Goal: Task Accomplishment & Management: Manage account settings

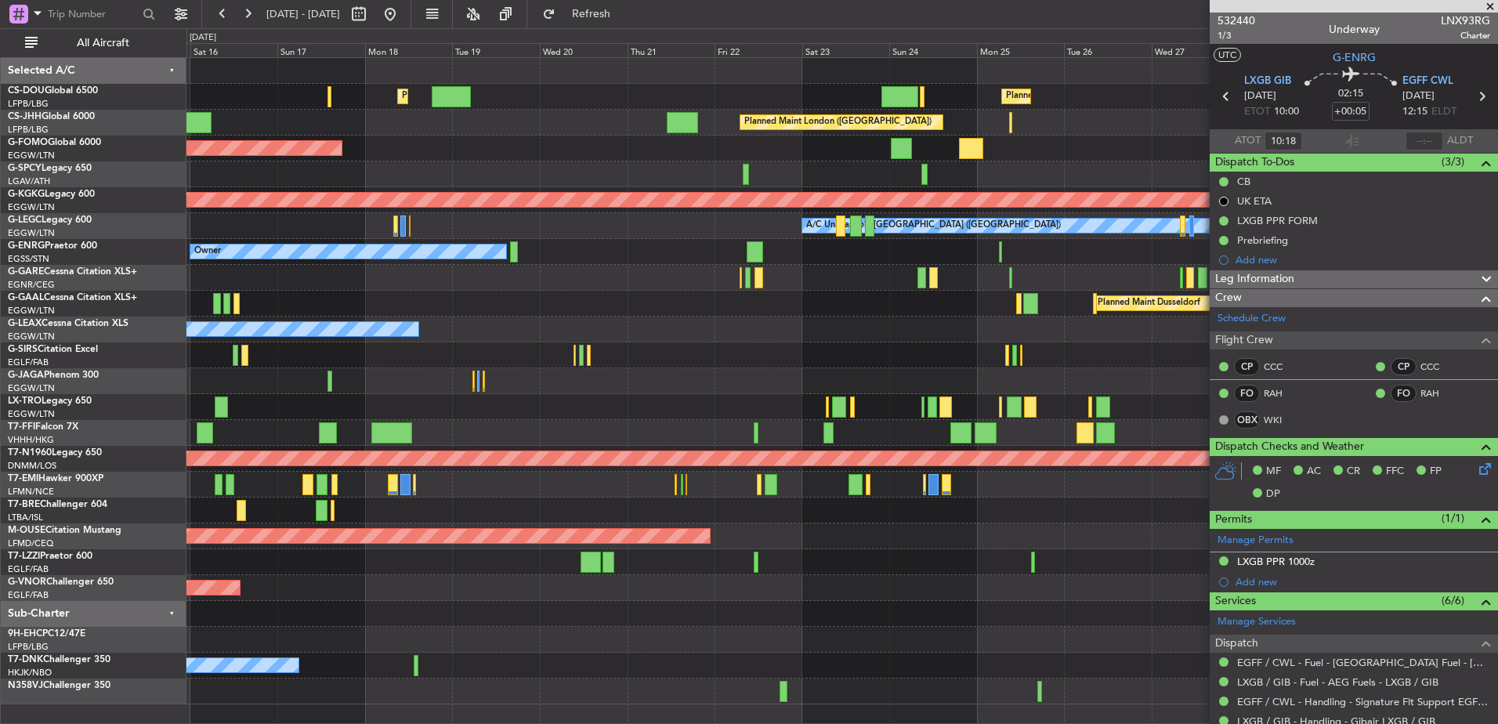
click at [557, 372] on div "Planned Maint [GEOGRAPHIC_DATA] ([GEOGRAPHIC_DATA])" at bounding box center [841, 381] width 1311 height 26
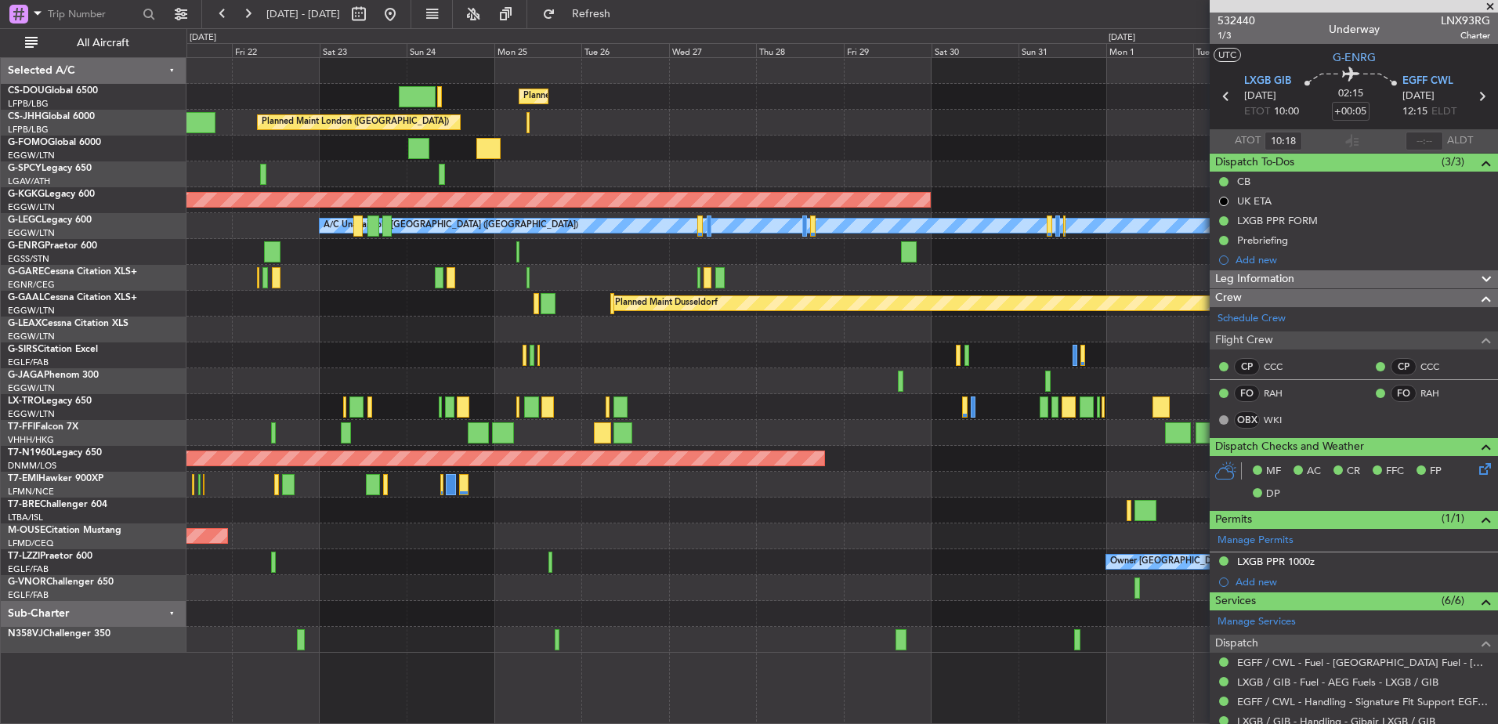
click at [1044, 364] on div at bounding box center [841, 355] width 1311 height 26
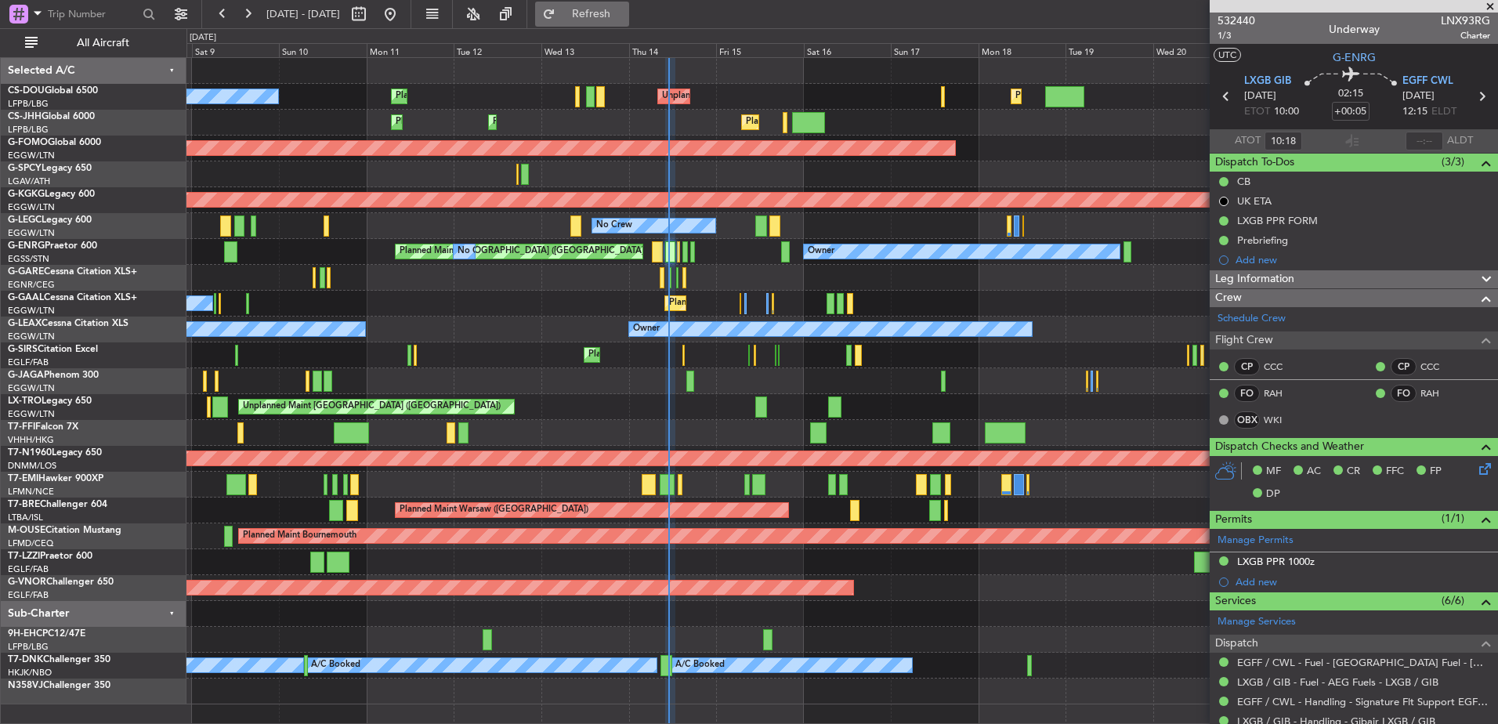
click at [629, 21] on button "Refresh" at bounding box center [582, 14] width 94 height 25
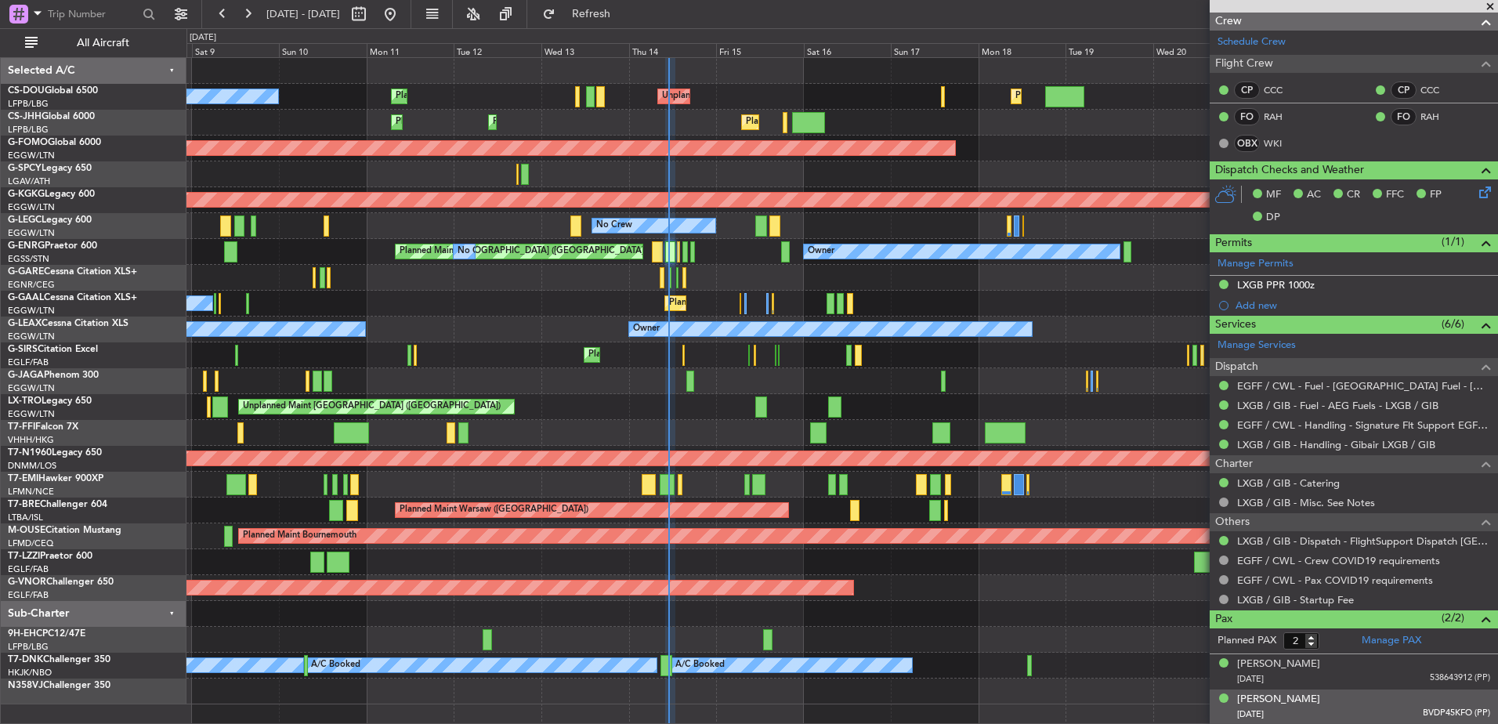
click at [1312, 712] on div "[DATE] BVDP45KFO (PP)" at bounding box center [1363, 715] width 253 height 16
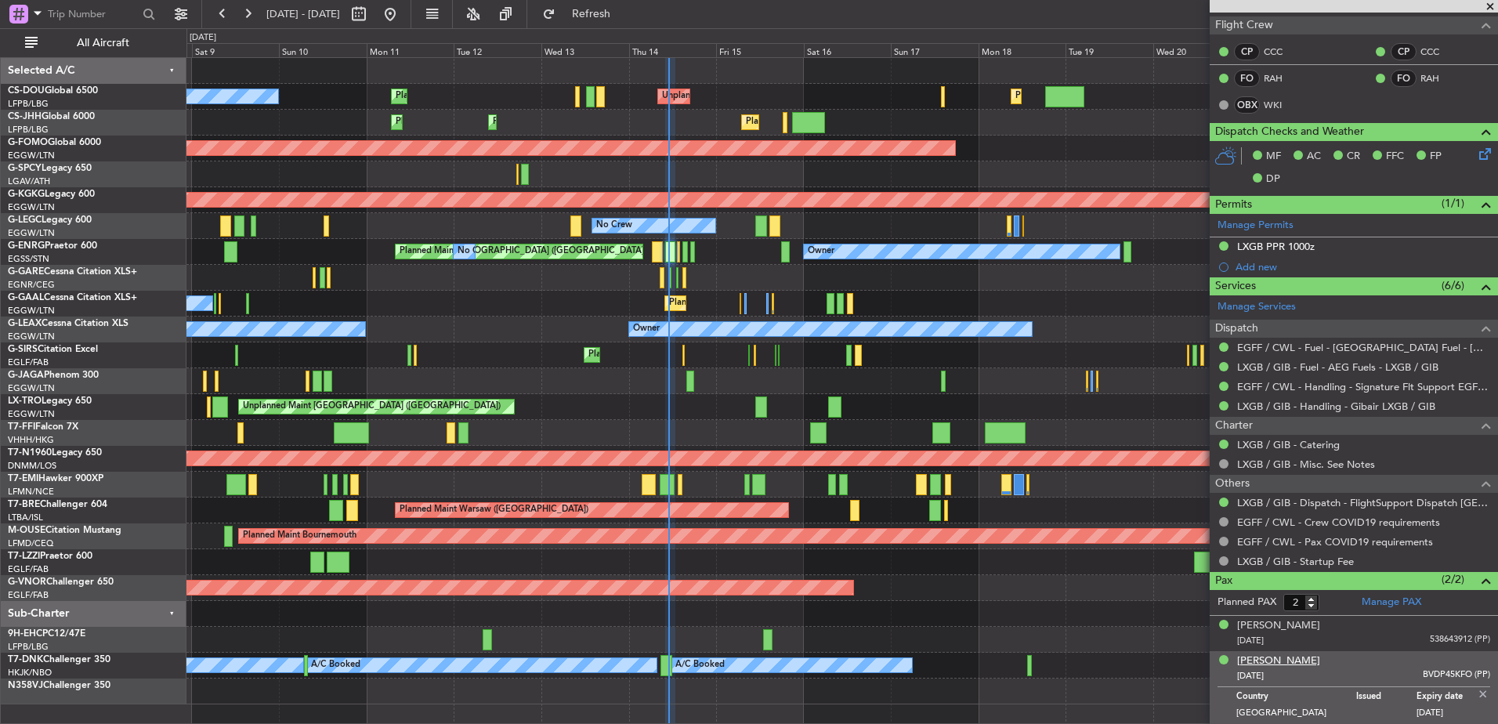
click at [1284, 657] on div "[PERSON_NAME]" at bounding box center [1278, 661] width 83 height 16
click at [624, 10] on span "Refresh" at bounding box center [592, 14] width 66 height 11
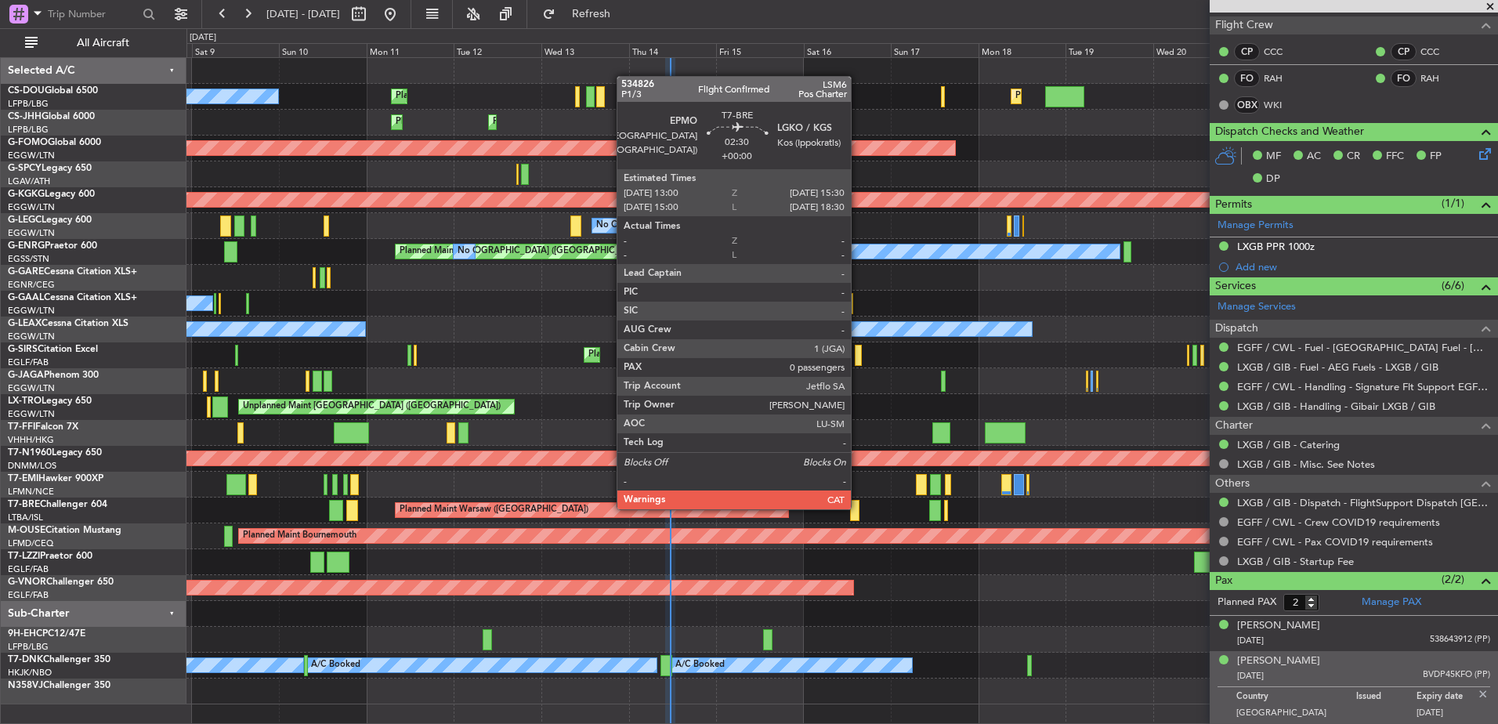
click at [858, 508] on div at bounding box center [854, 510] width 9 height 21
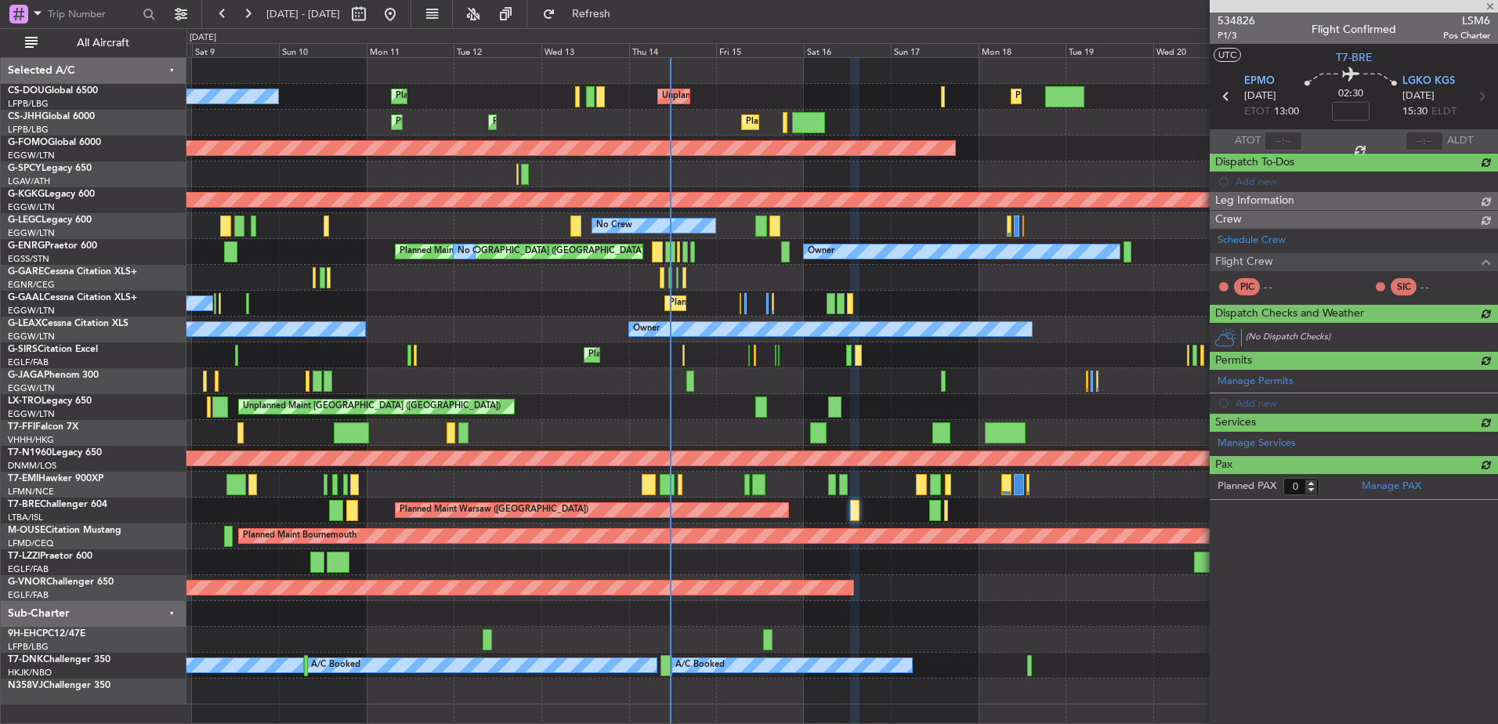
scroll to position [0, 0]
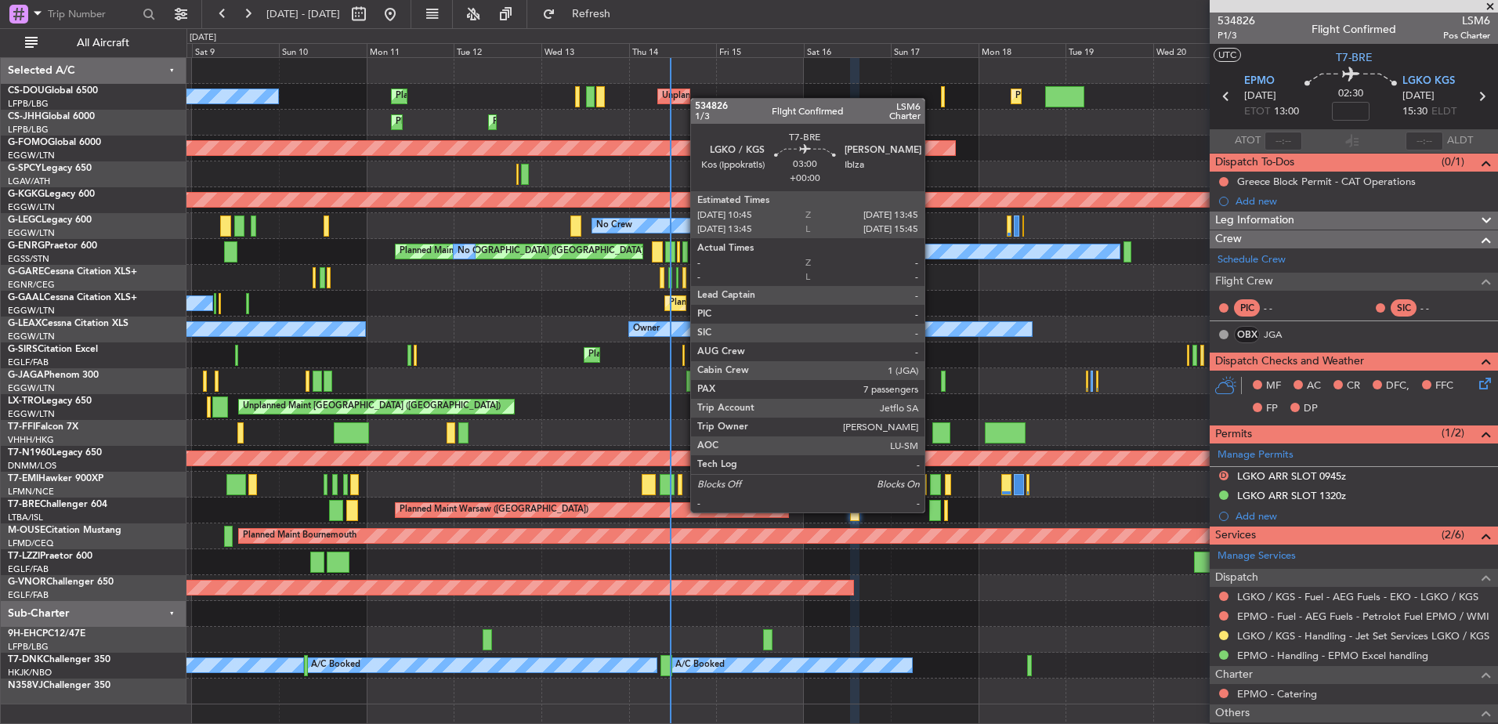
click at [932, 511] on div at bounding box center [934, 510] width 11 height 21
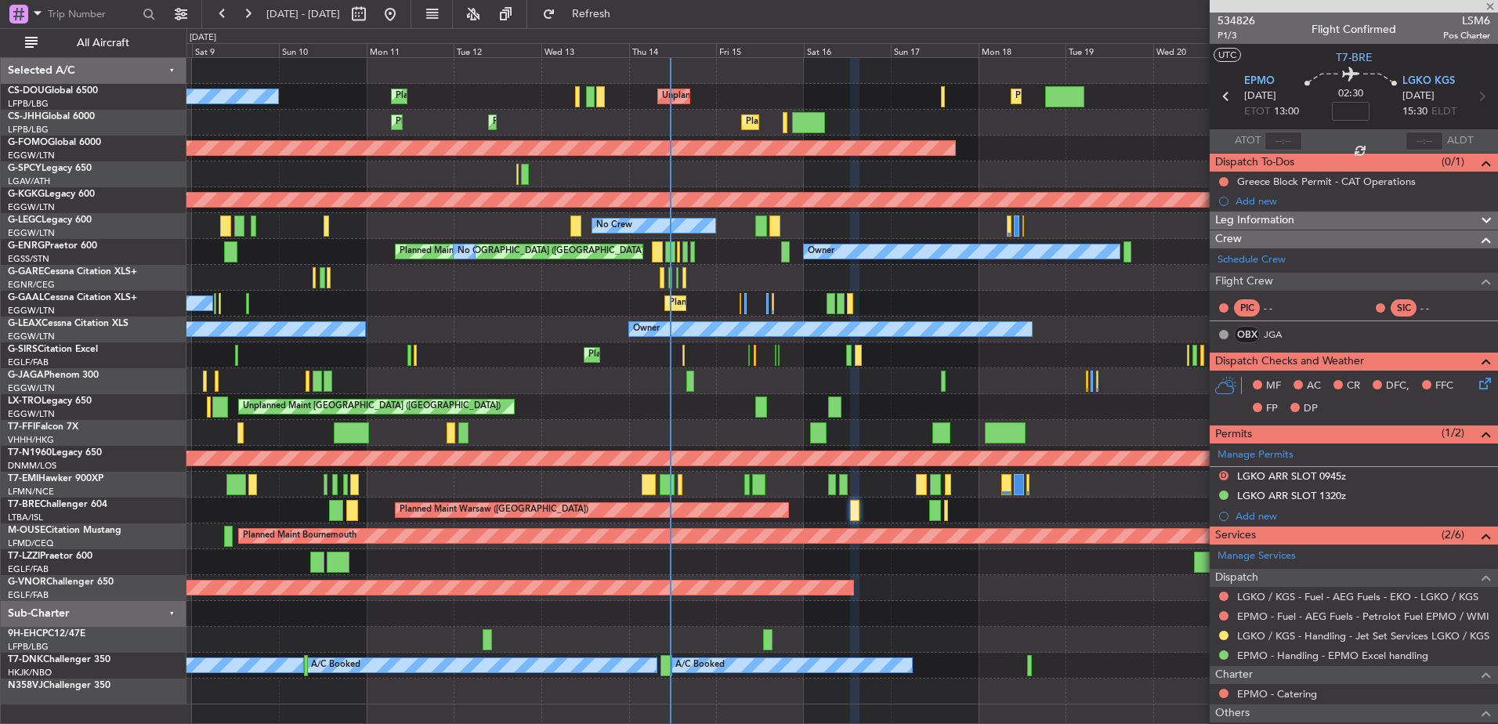
type input "7"
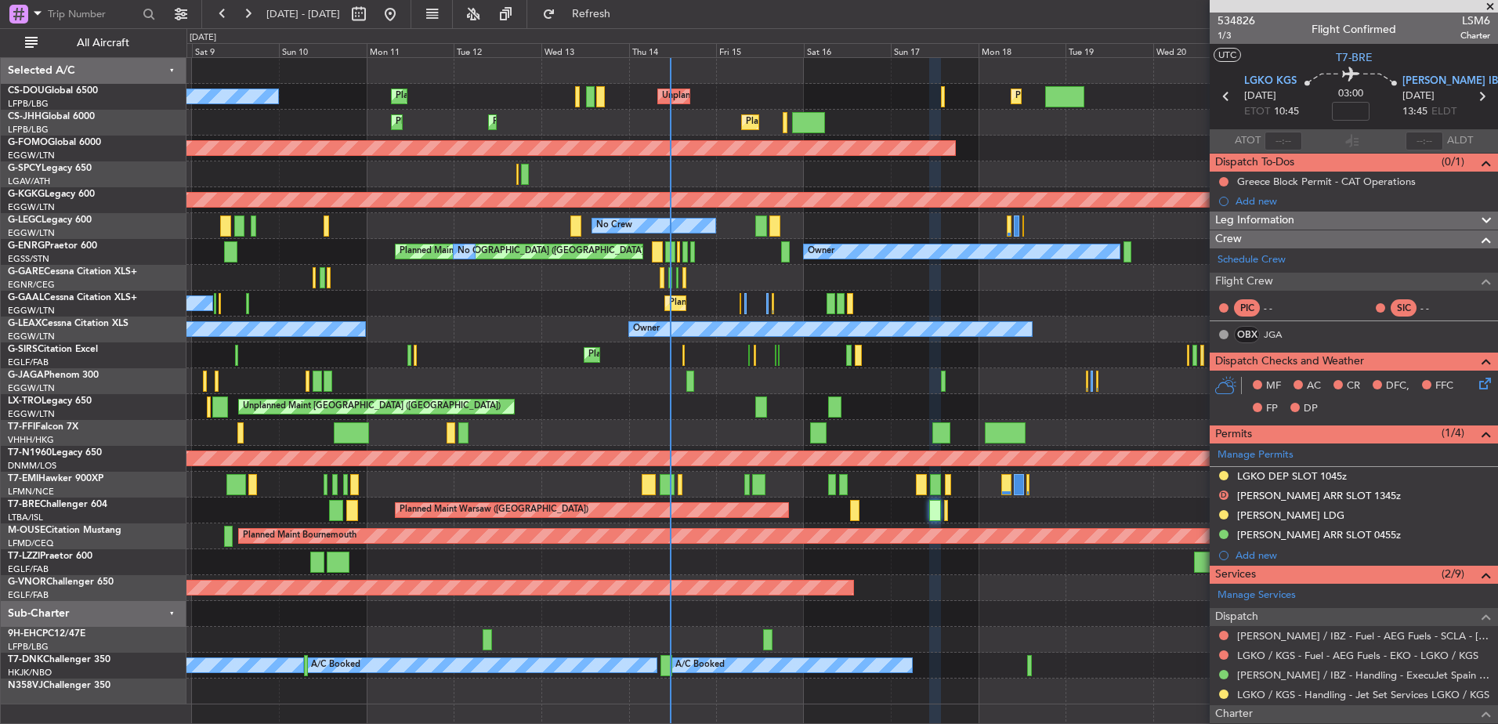
click at [979, 507] on div "Planned Maint Warsaw ([GEOGRAPHIC_DATA])" at bounding box center [841, 511] width 1311 height 26
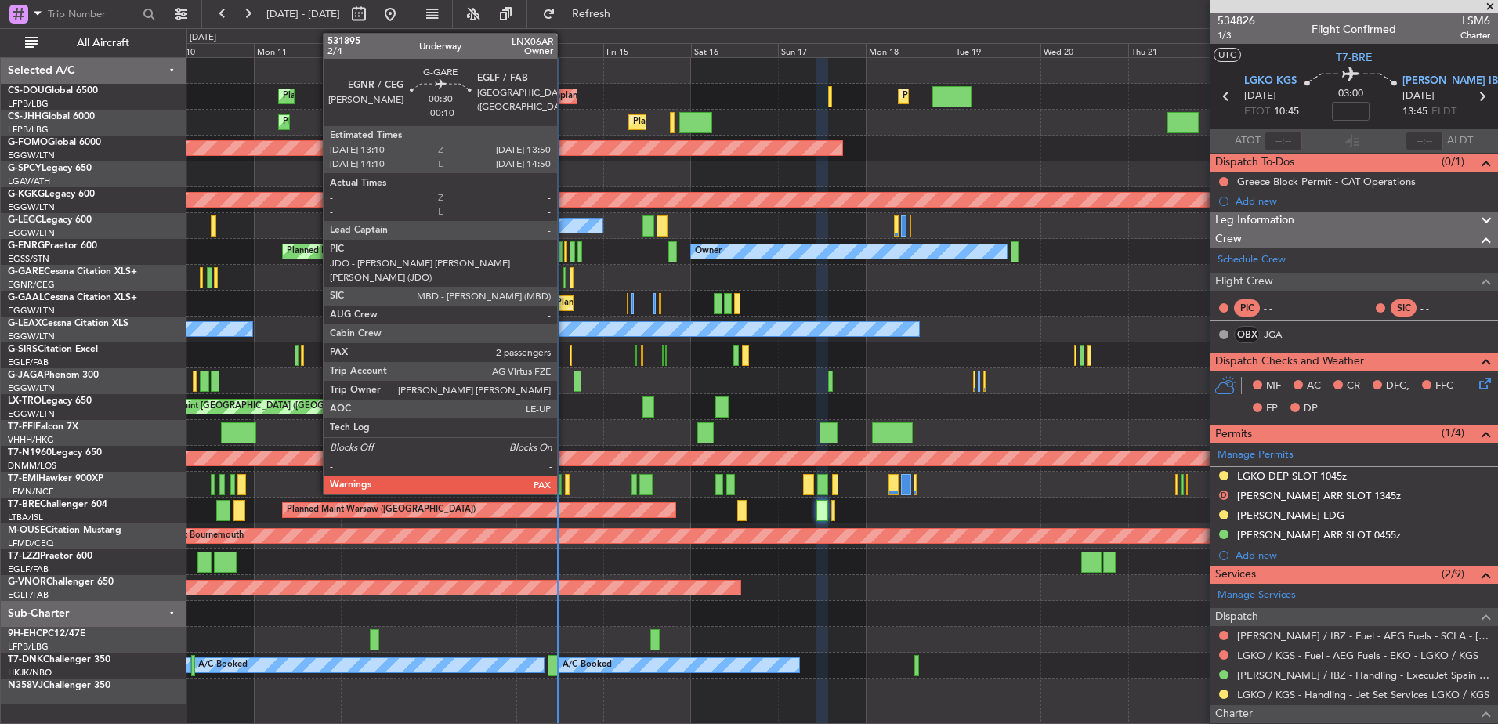
click at [564, 280] on div at bounding box center [564, 277] width 3 height 21
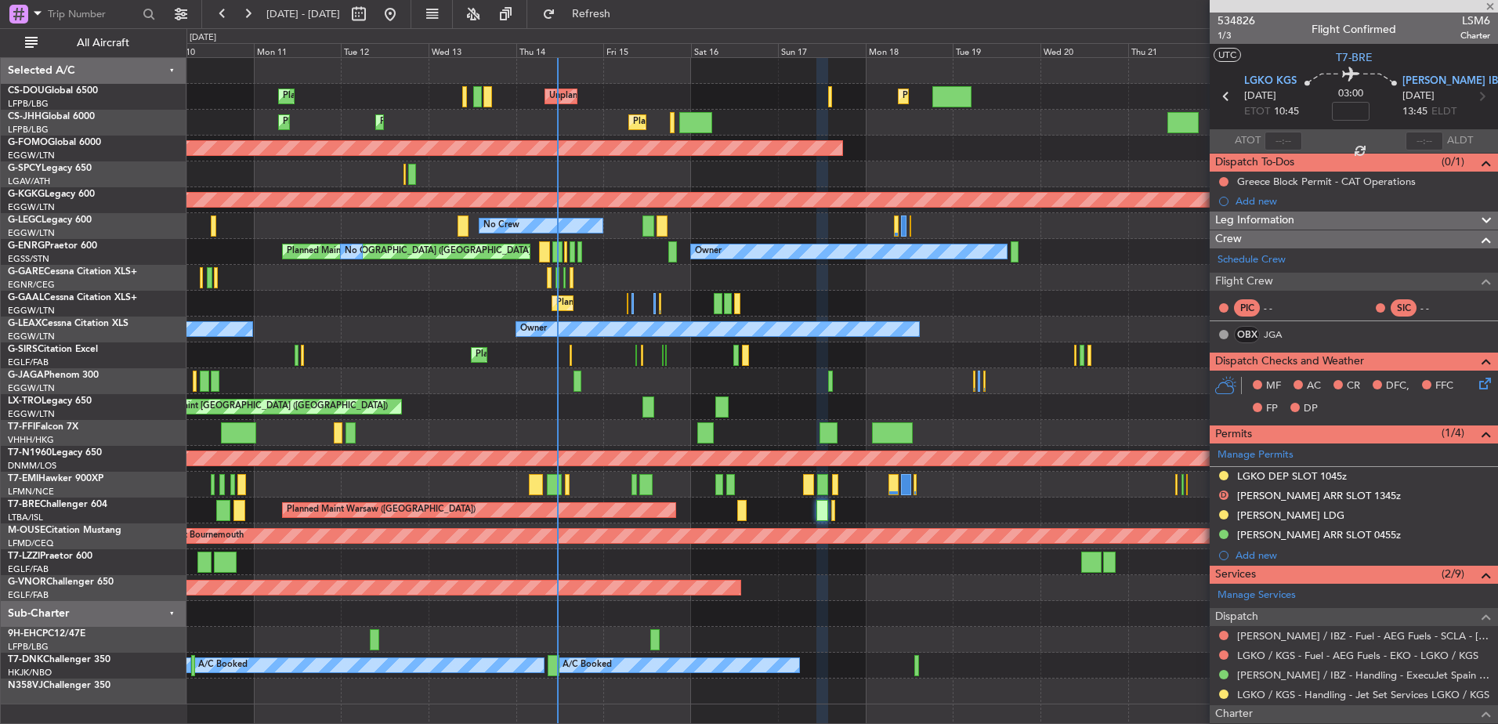
type input "-00:10"
type input "3"
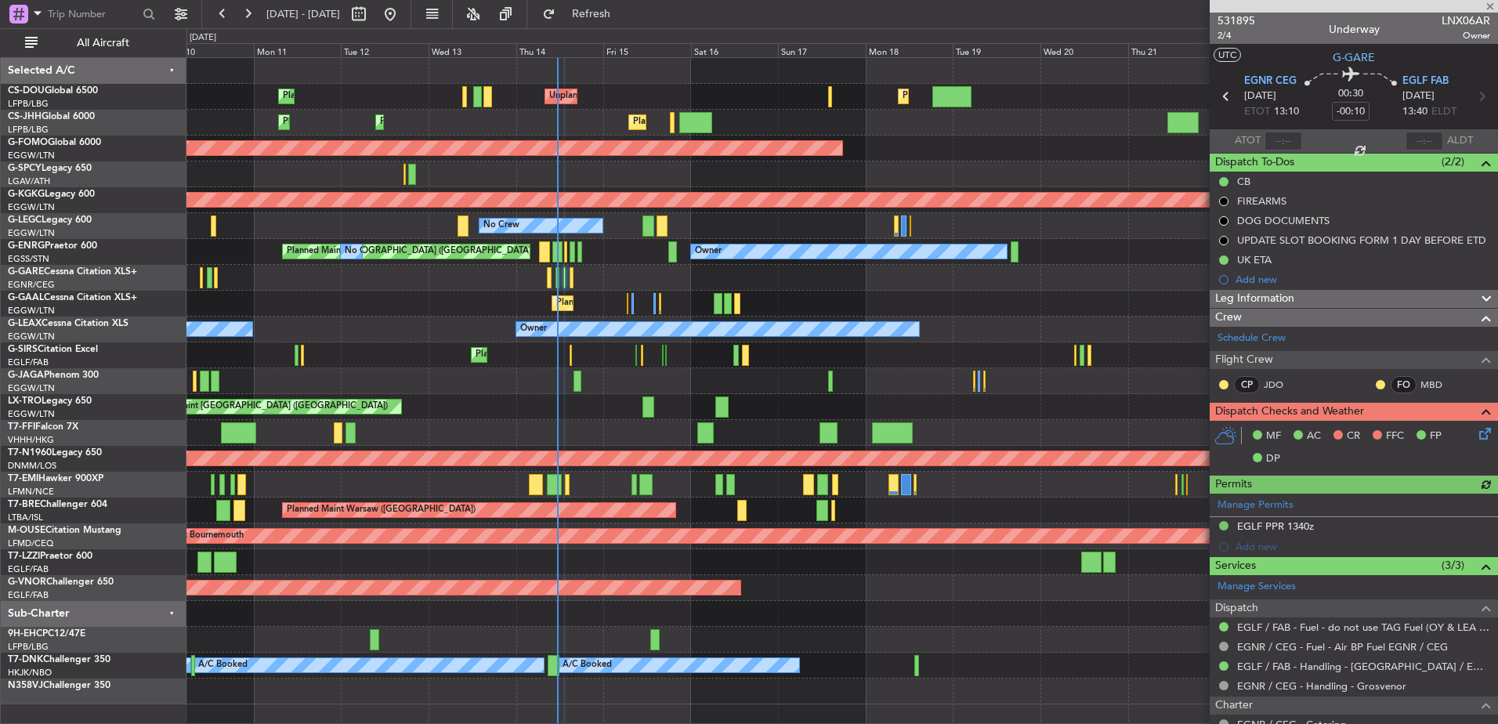
scroll to position [241, 0]
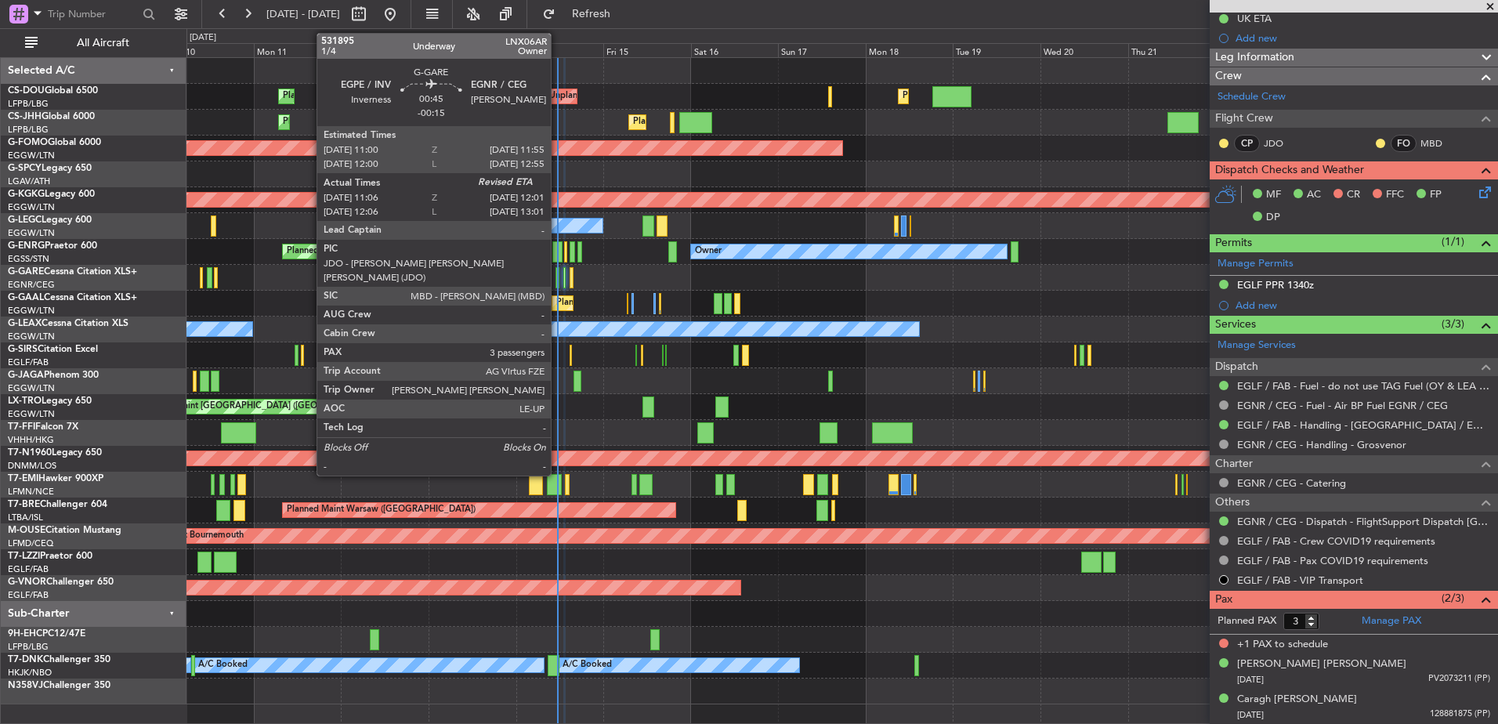
click at [558, 274] on div at bounding box center [558, 277] width 4 height 21
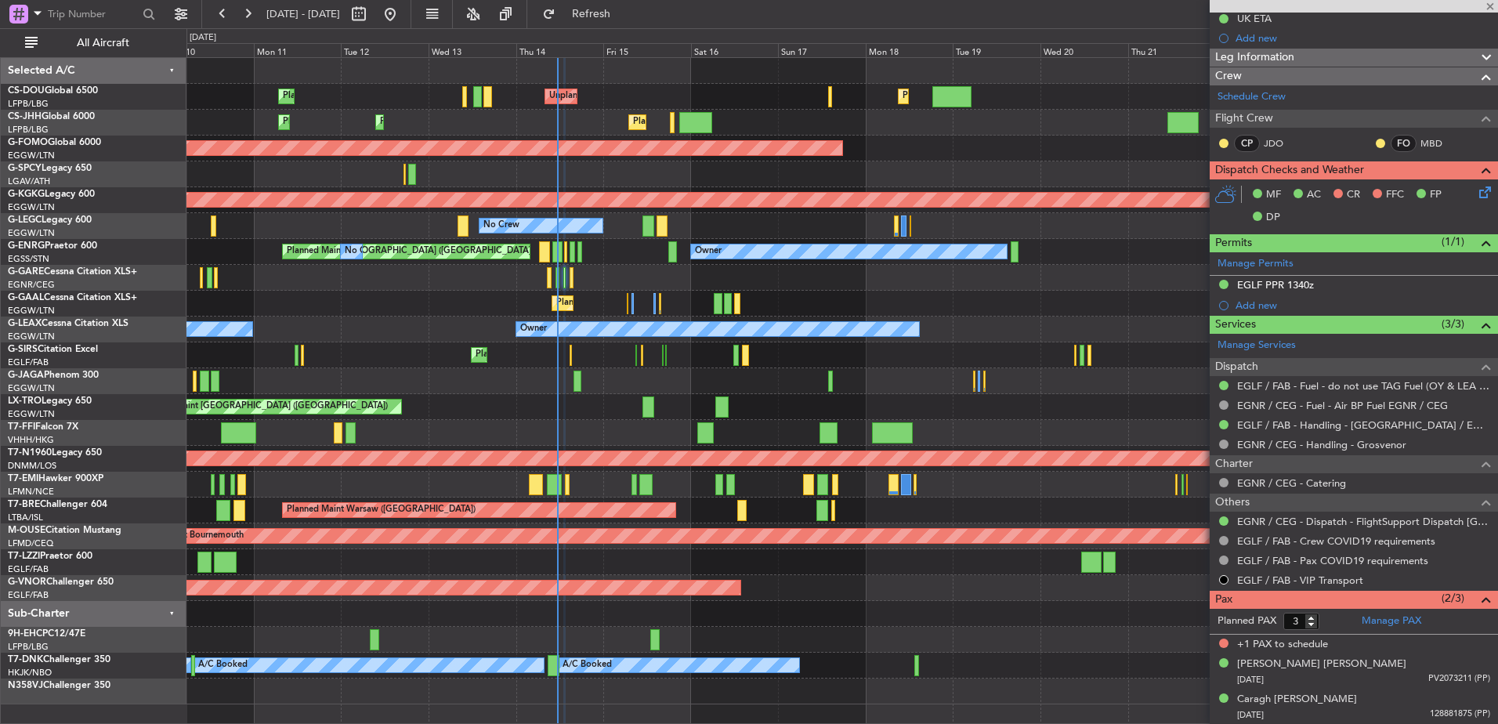
type input "-00:15"
type input "11:06"
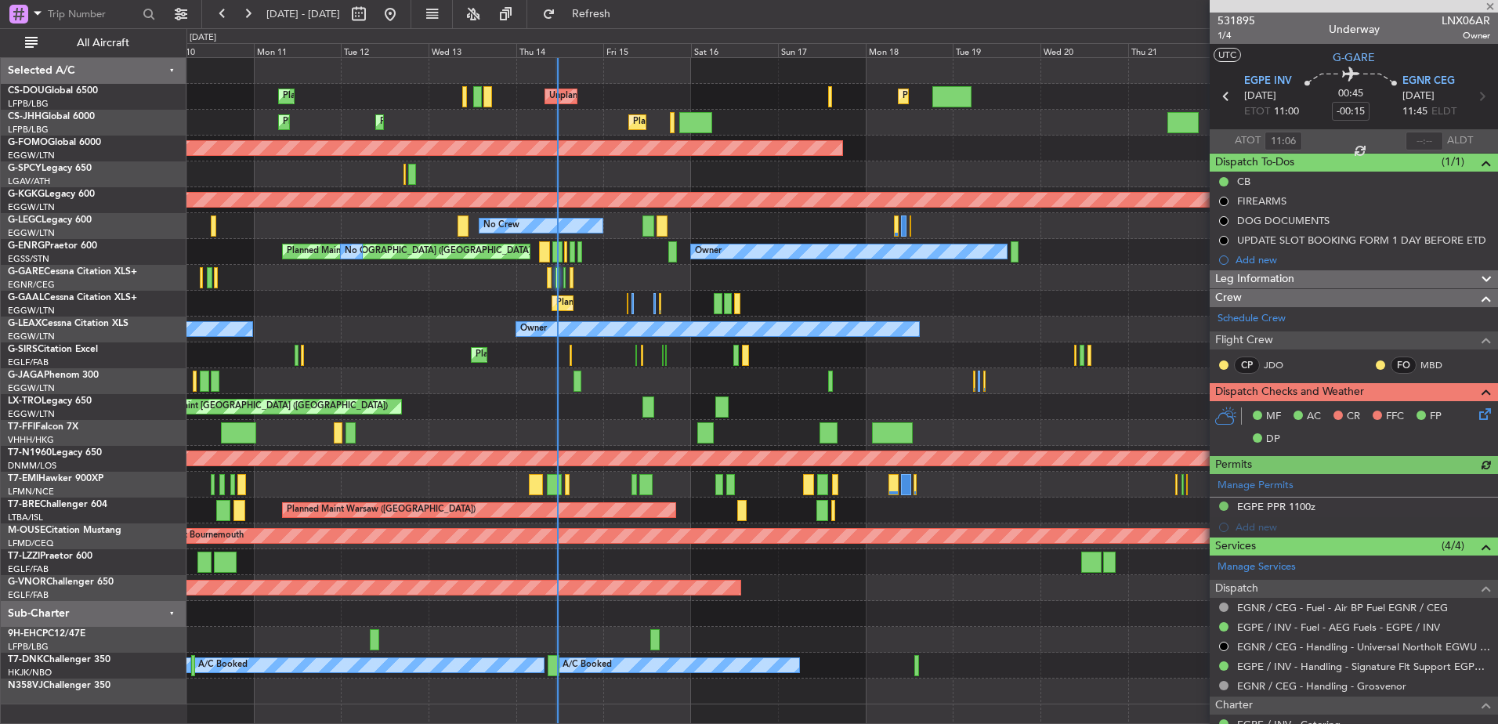
scroll to position [257, 0]
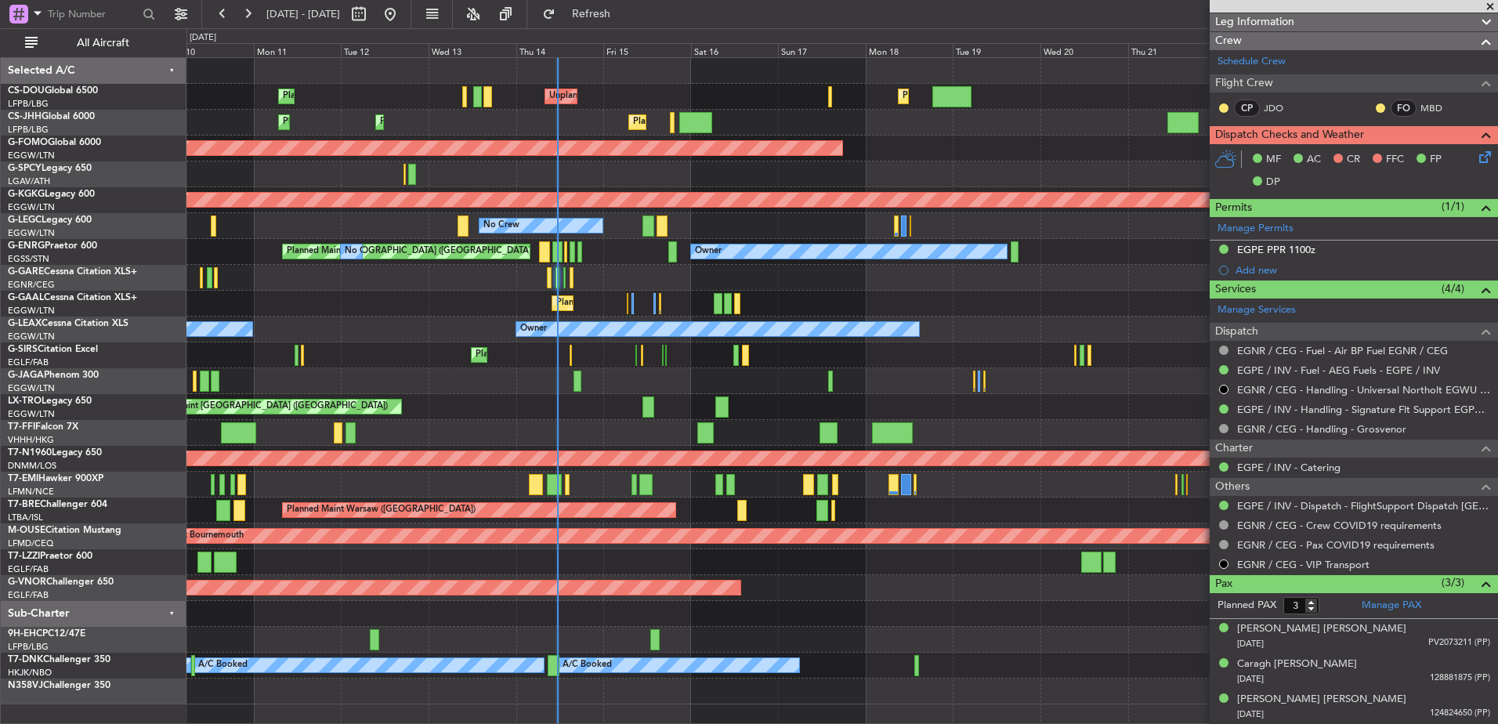
click at [566, 279] on div at bounding box center [841, 278] width 1311 height 26
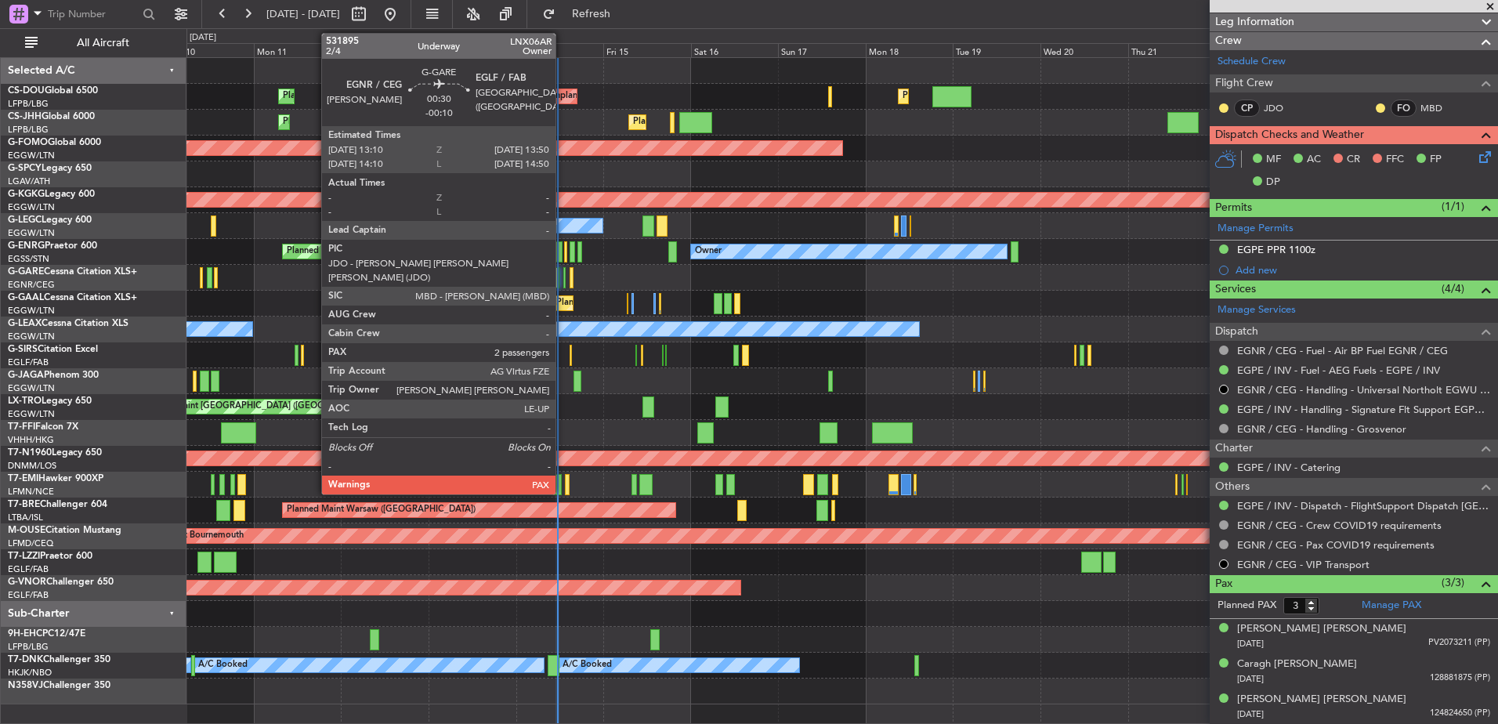
click at [563, 278] on div at bounding box center [564, 277] width 3 height 21
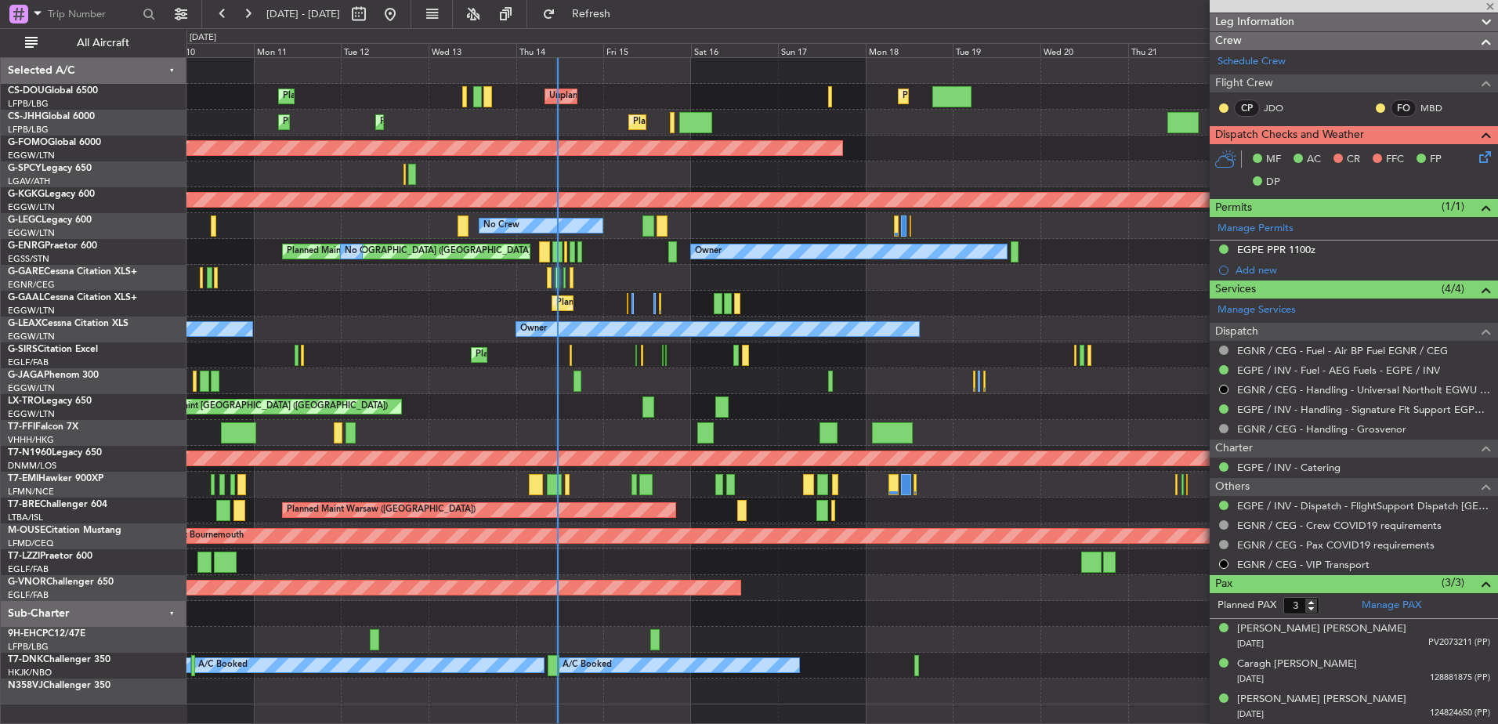
type input "-00:10"
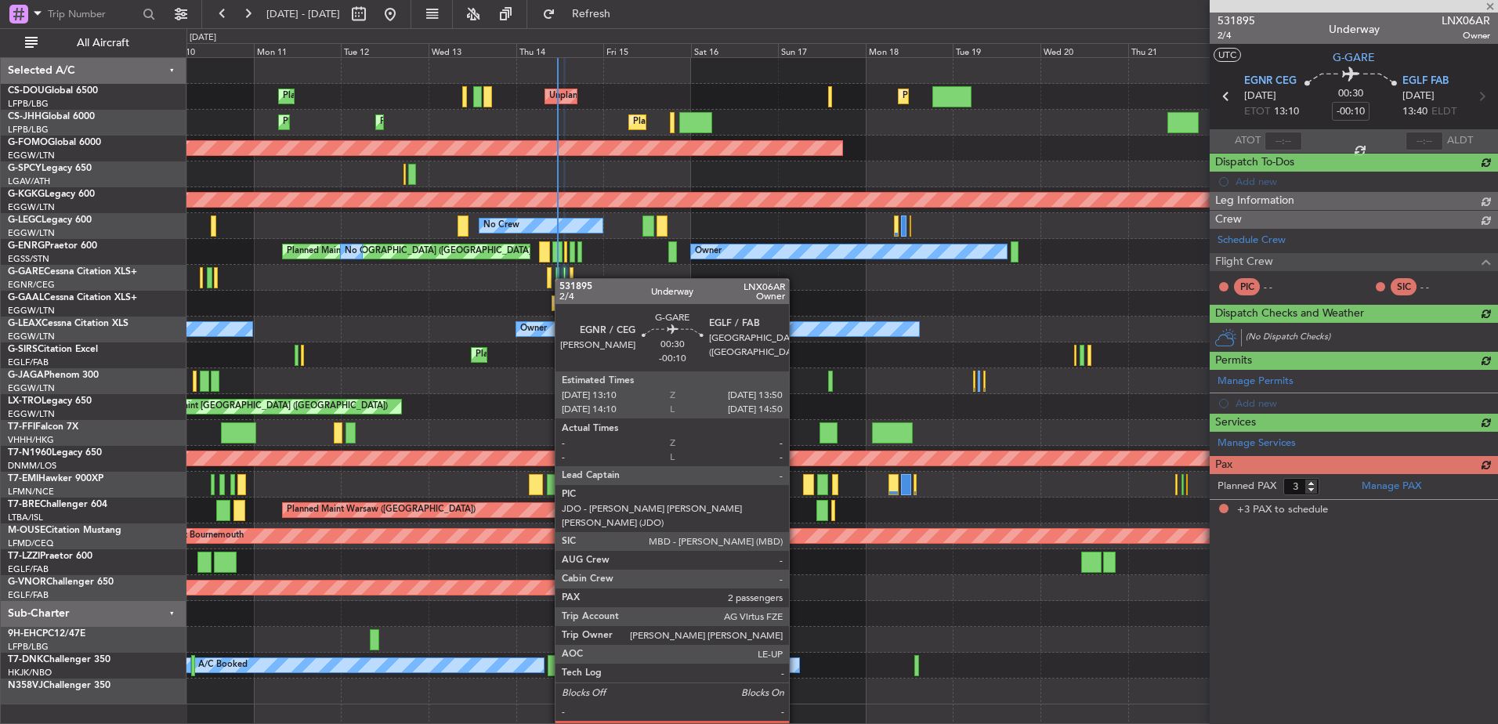
scroll to position [0, 0]
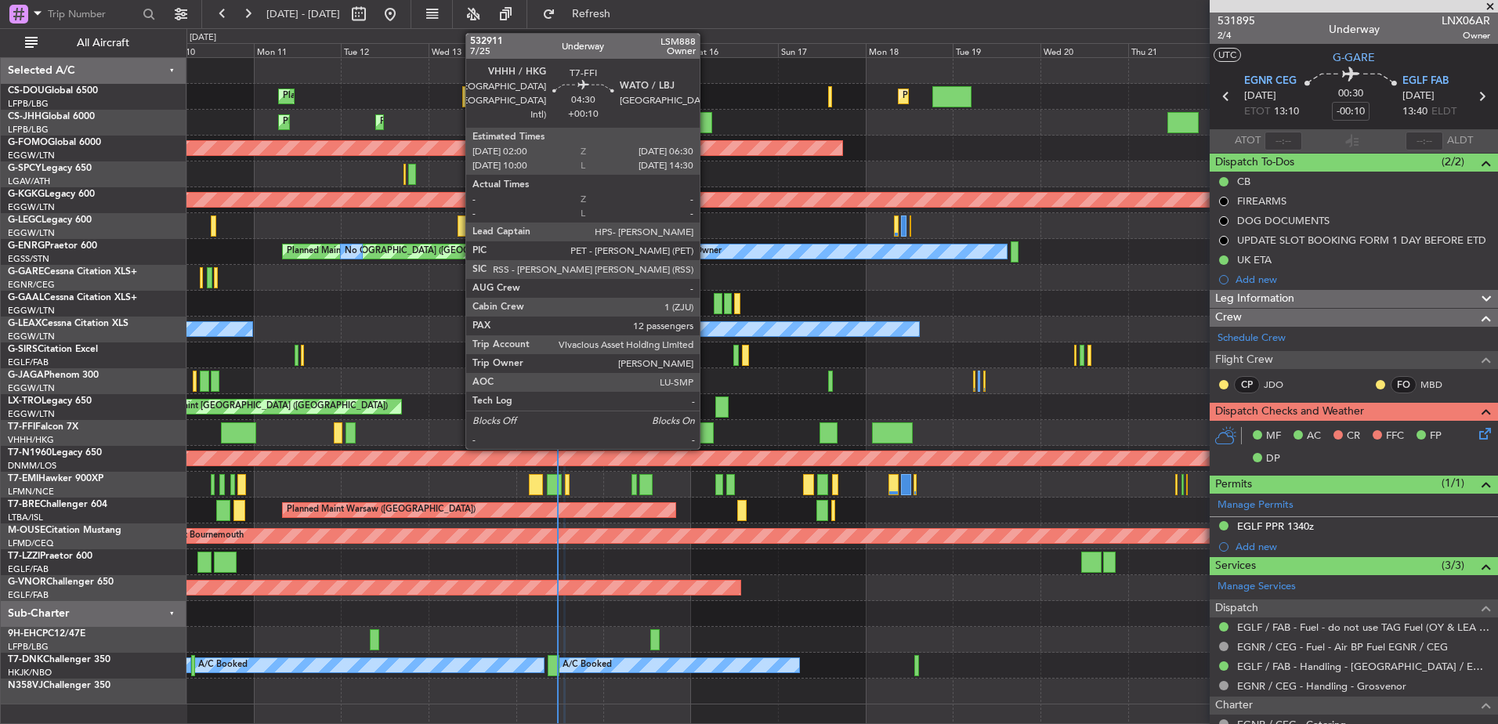
click at [707, 429] on div at bounding box center [705, 432] width 16 height 21
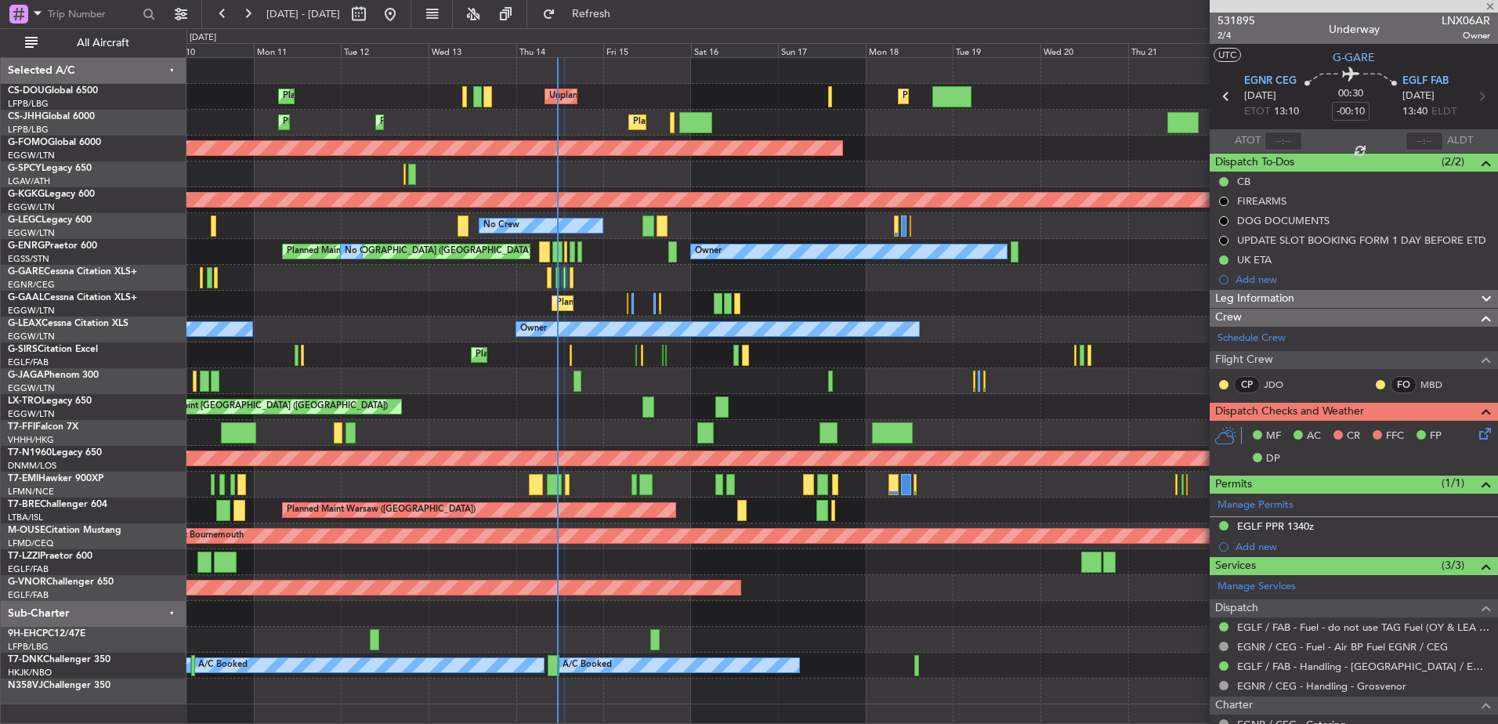
type input "+00:10"
type input "12"
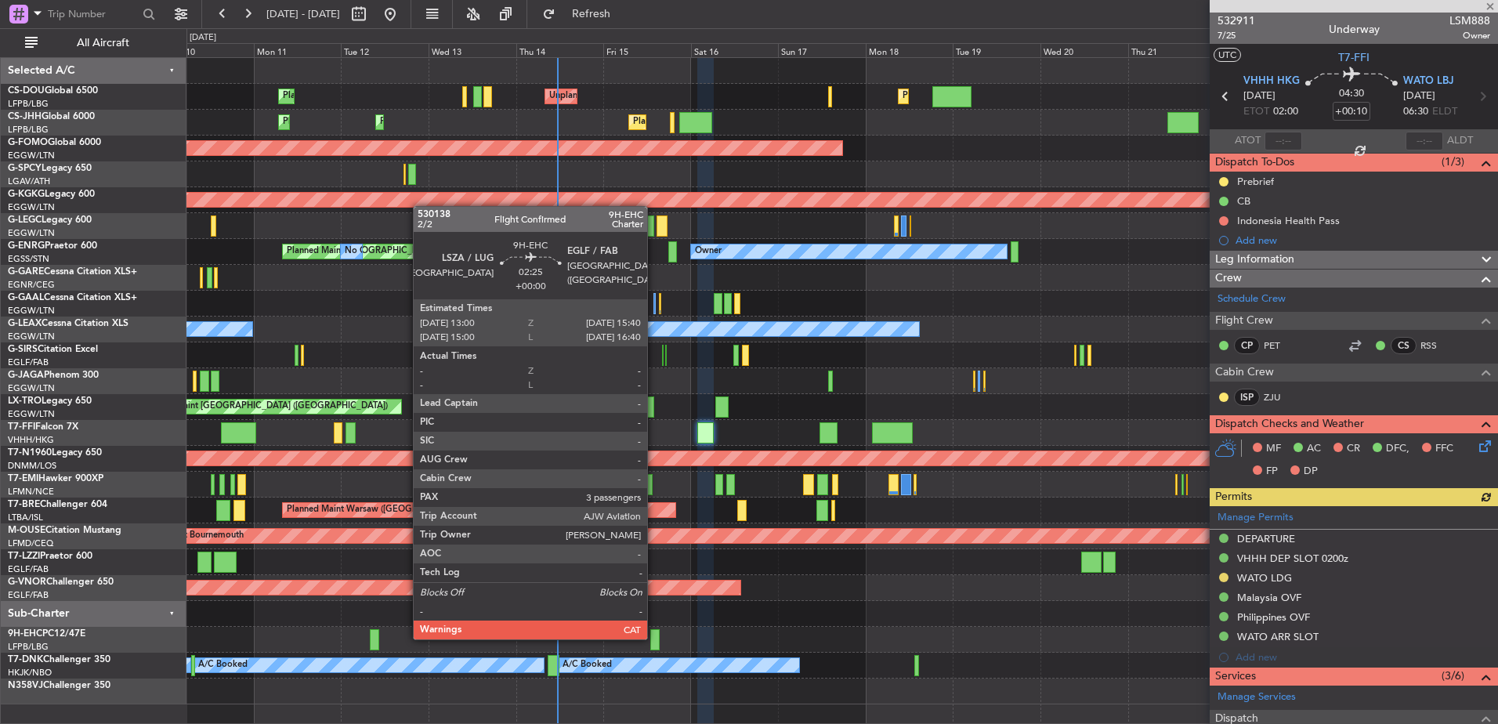
click at [654, 638] on div at bounding box center [655, 639] width 10 height 21
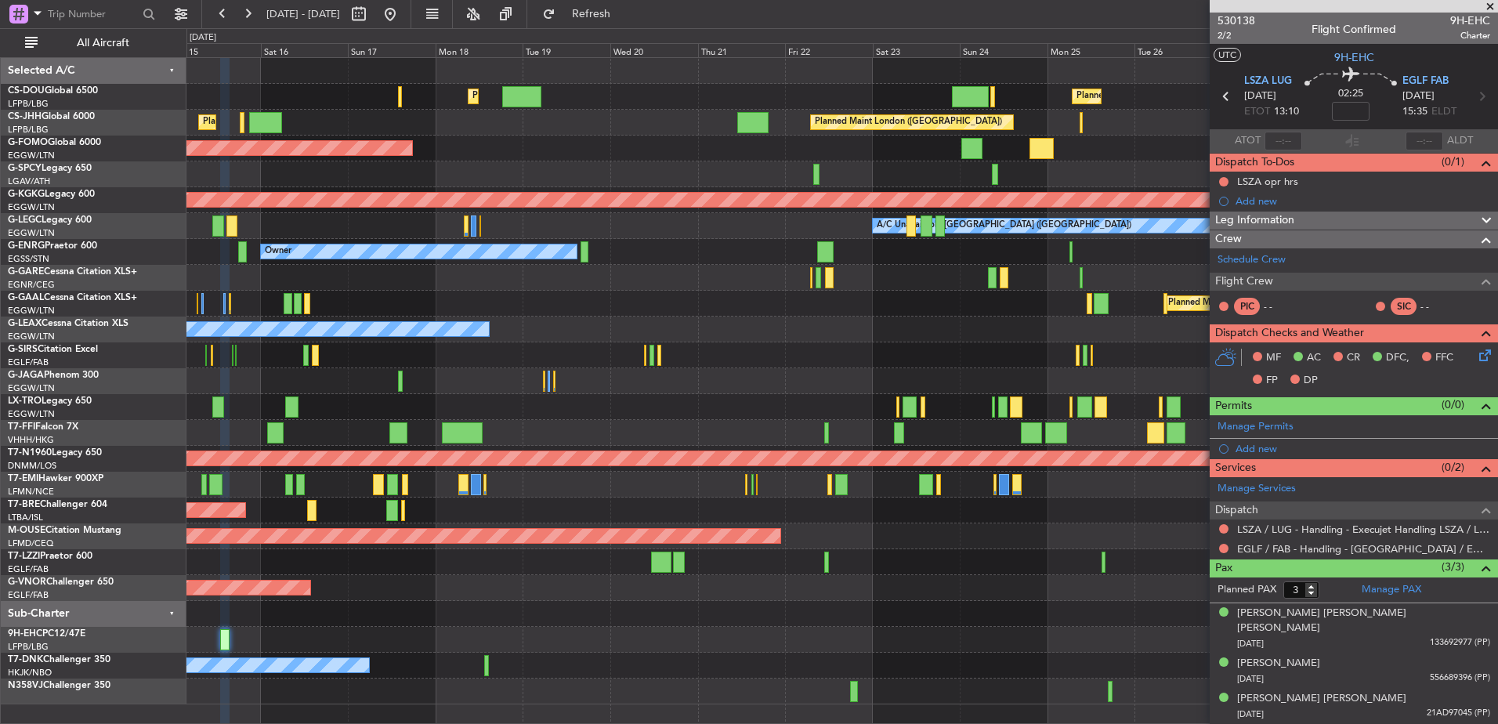
click at [277, 569] on div "Planned Maint [GEOGRAPHIC_DATA] ([GEOGRAPHIC_DATA]) Planned Maint [GEOGRAPHIC_D…" at bounding box center [841, 381] width 1311 height 646
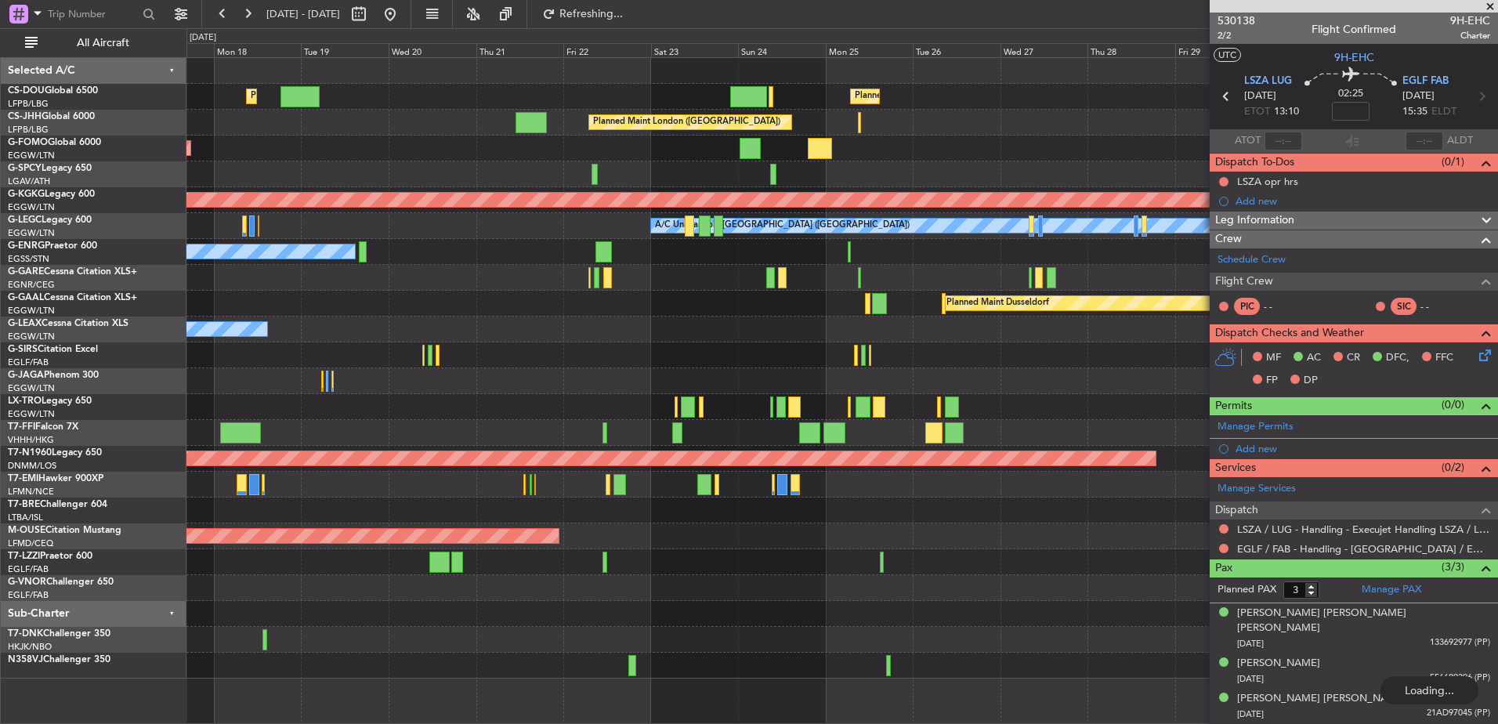
click at [671, 611] on div at bounding box center [841, 614] width 1311 height 26
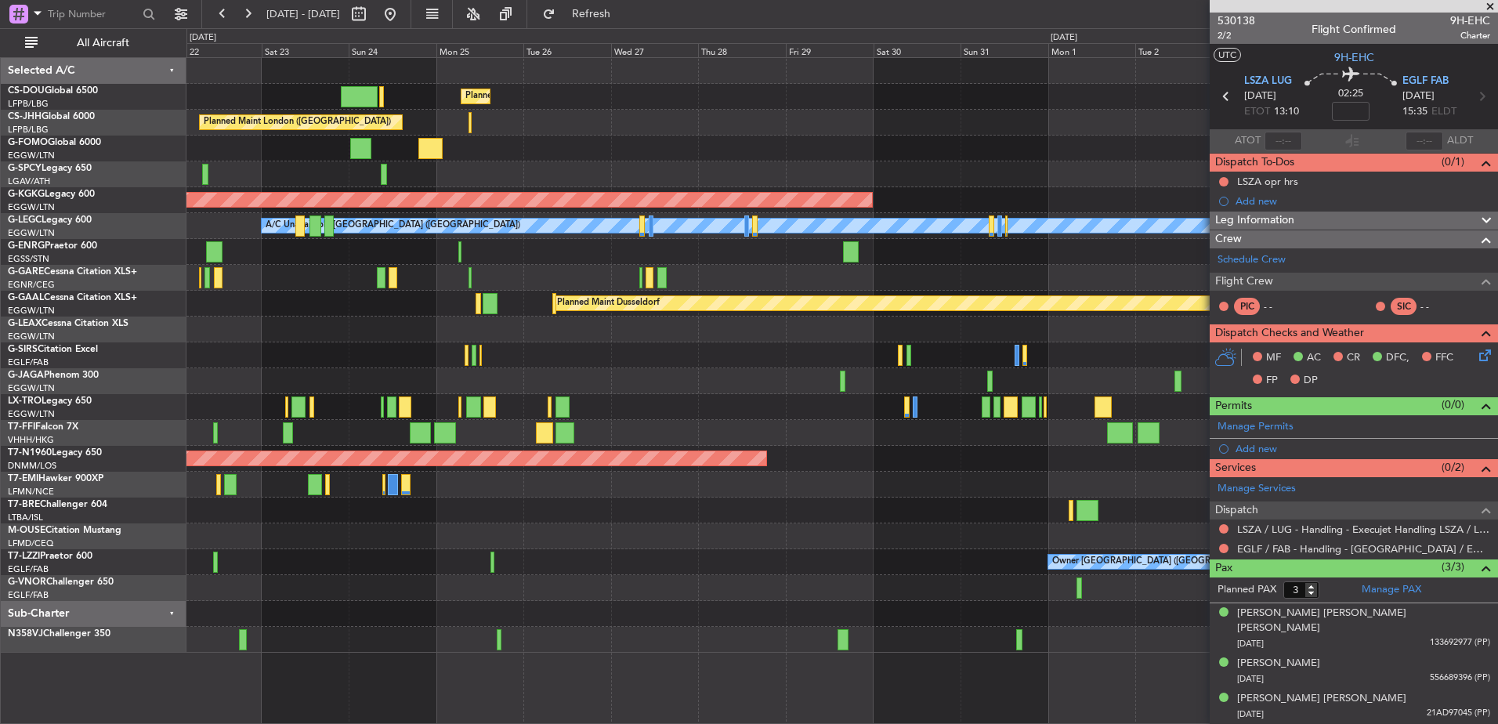
click at [678, 621] on div at bounding box center [841, 614] width 1311 height 26
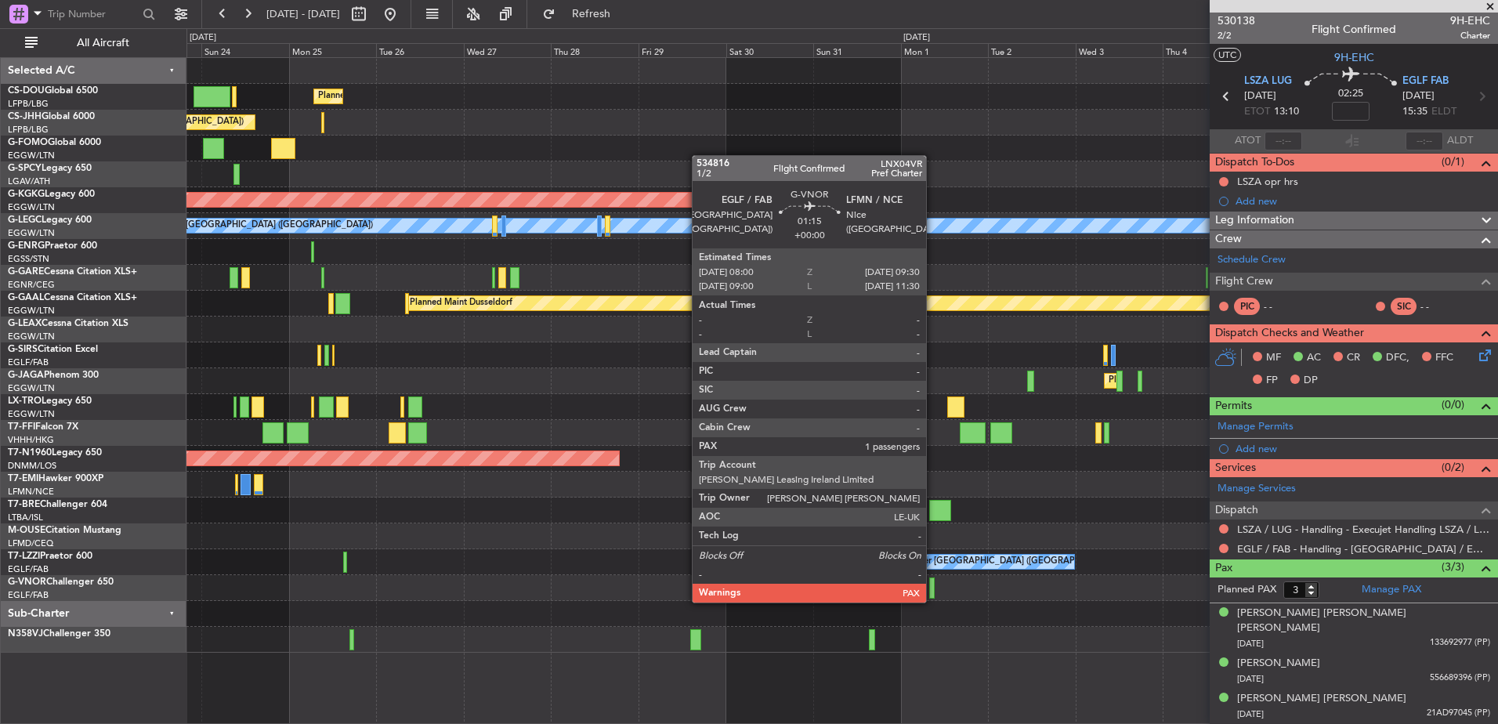
click at [933, 587] on div at bounding box center [931, 587] width 5 height 21
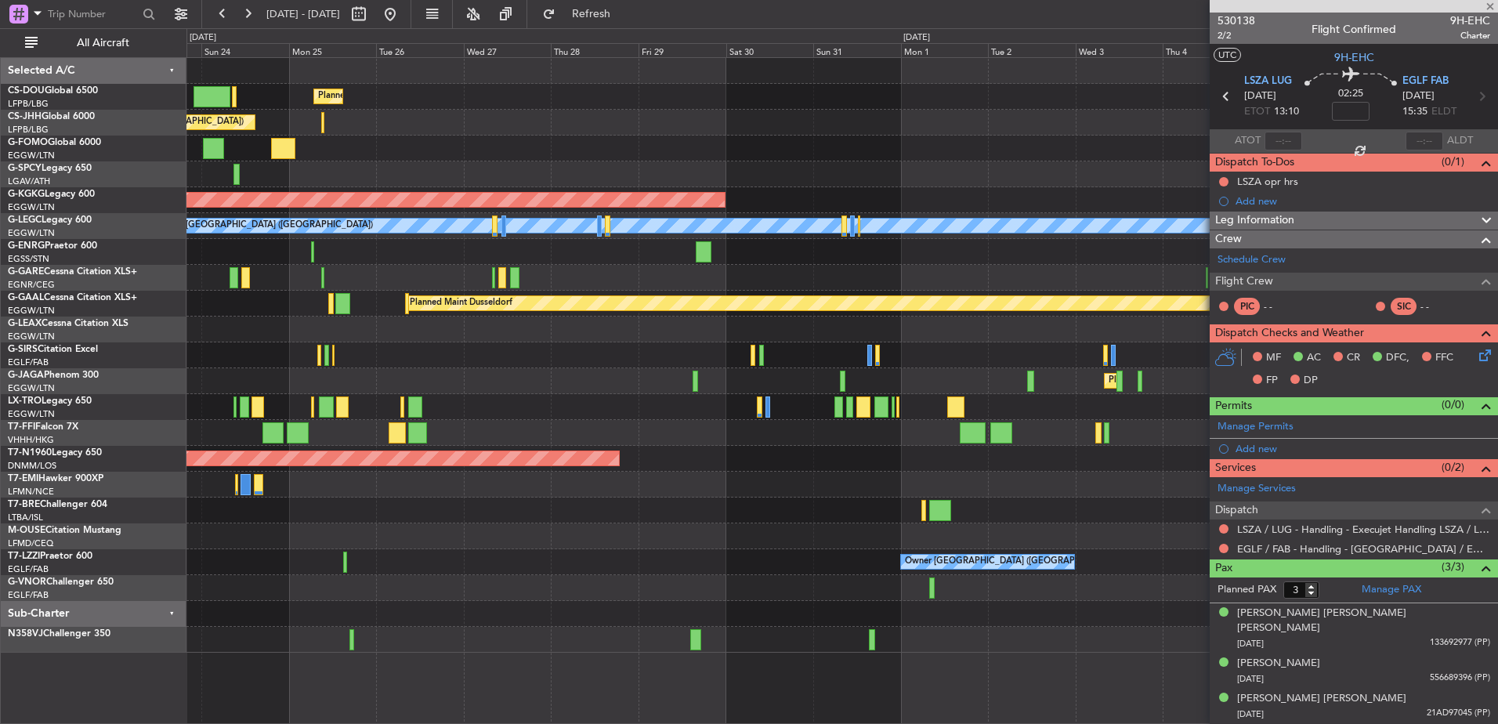
type input "5"
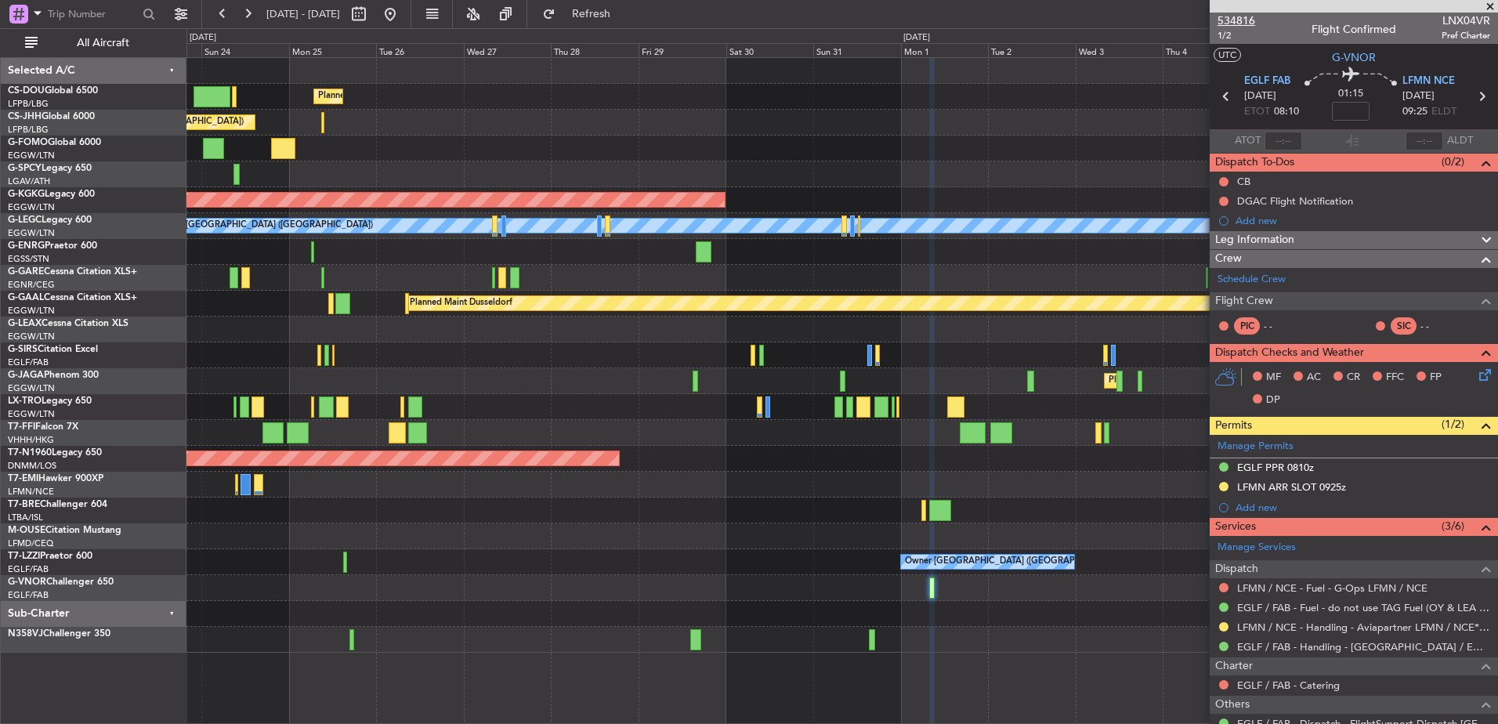
click at [1243, 20] on span "534816" at bounding box center [1237, 21] width 38 height 16
click at [403, 10] on button at bounding box center [390, 14] width 25 height 25
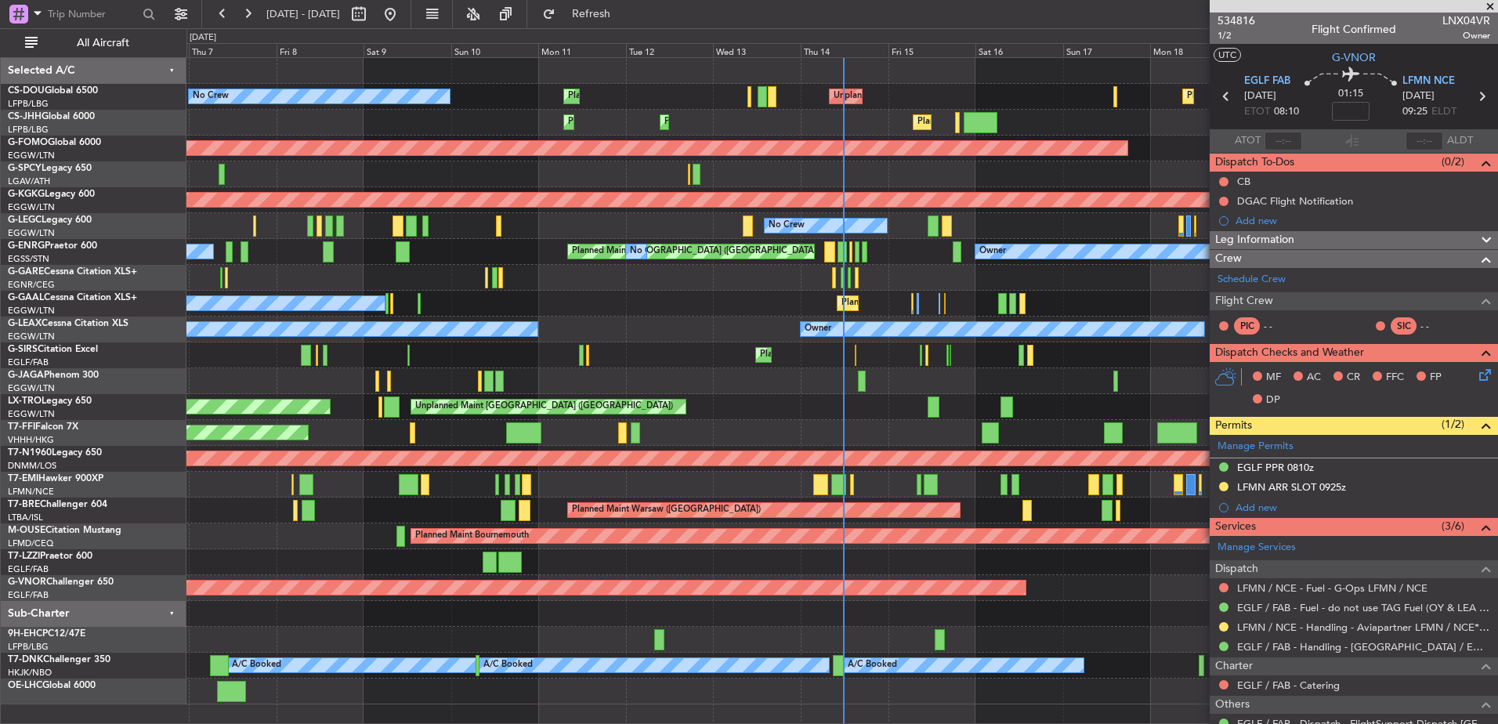
click at [730, 266] on div at bounding box center [841, 278] width 1311 height 26
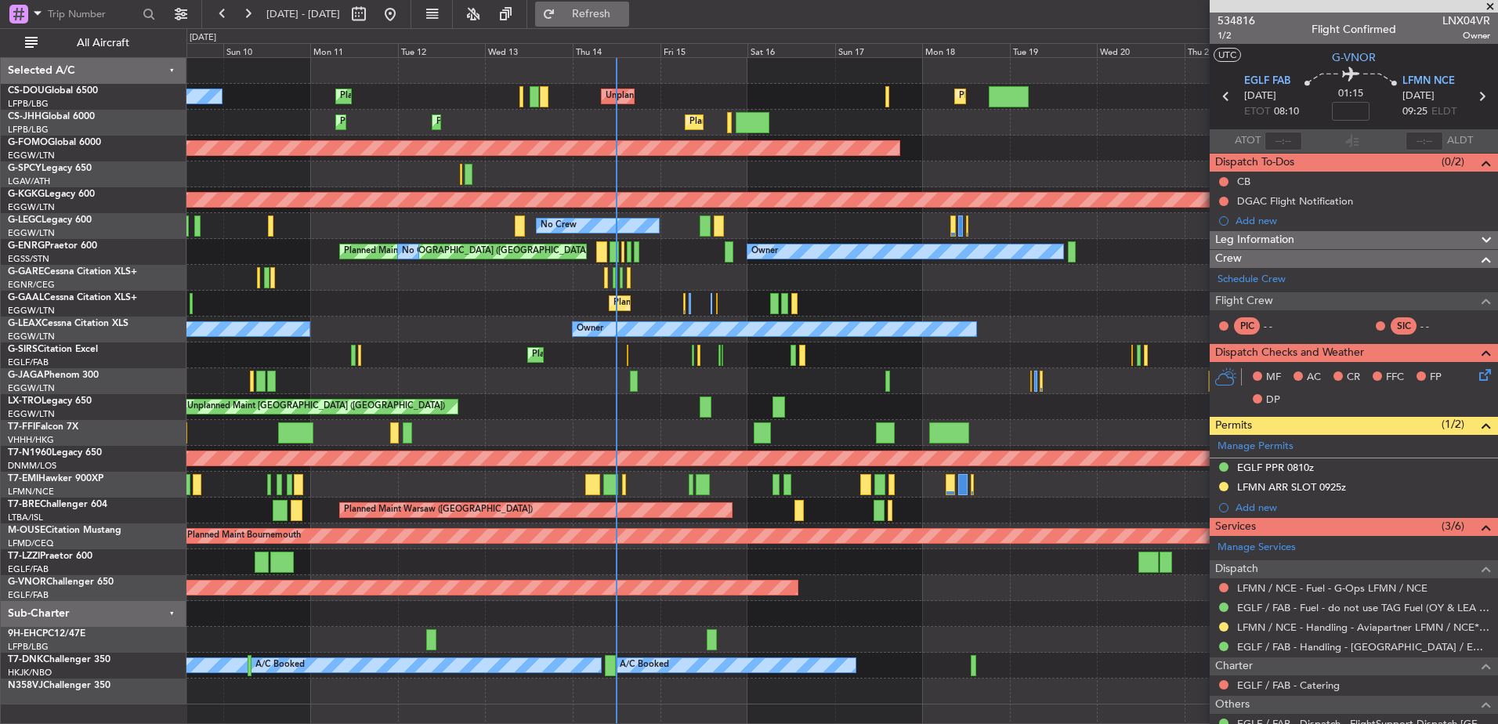
click at [624, 11] on span "Refresh" at bounding box center [592, 14] width 66 height 11
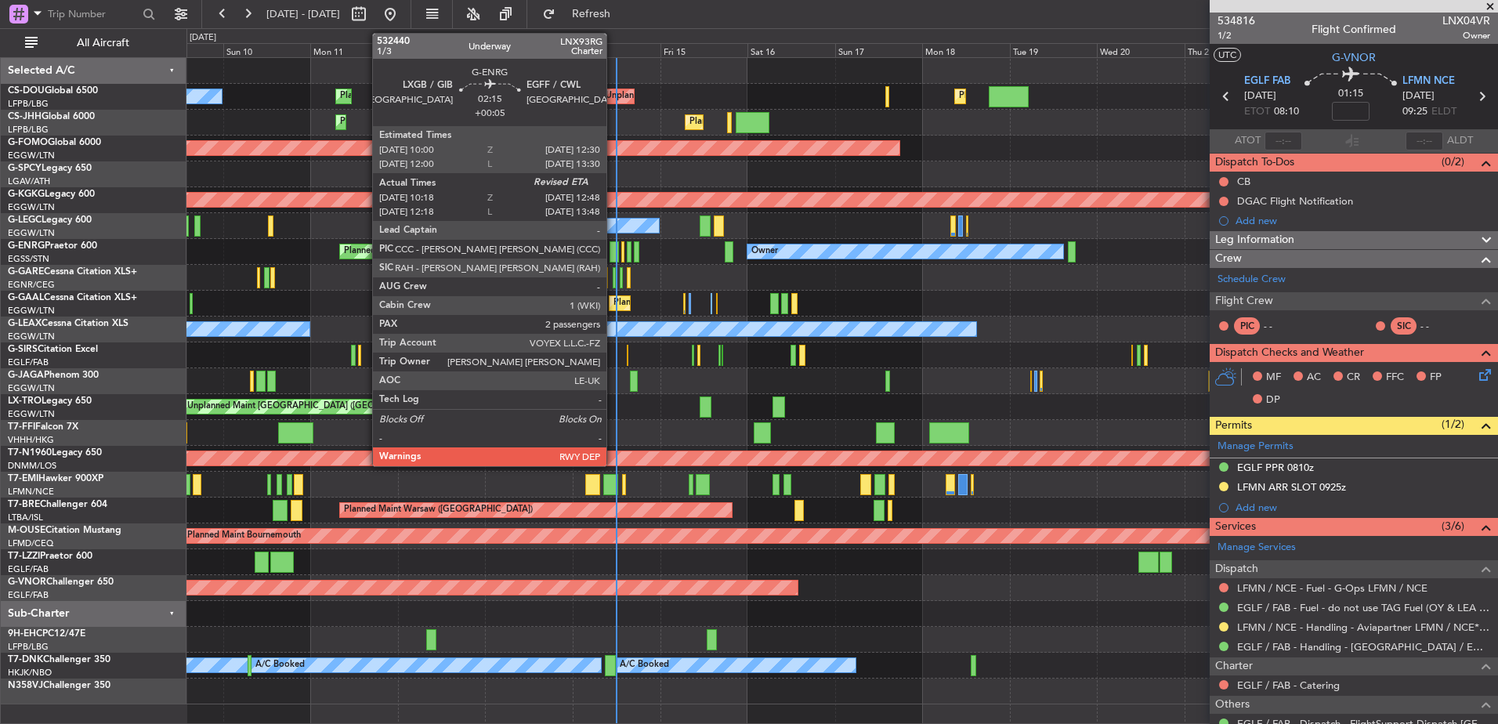
click at [615, 252] on div at bounding box center [614, 251] width 9 height 21
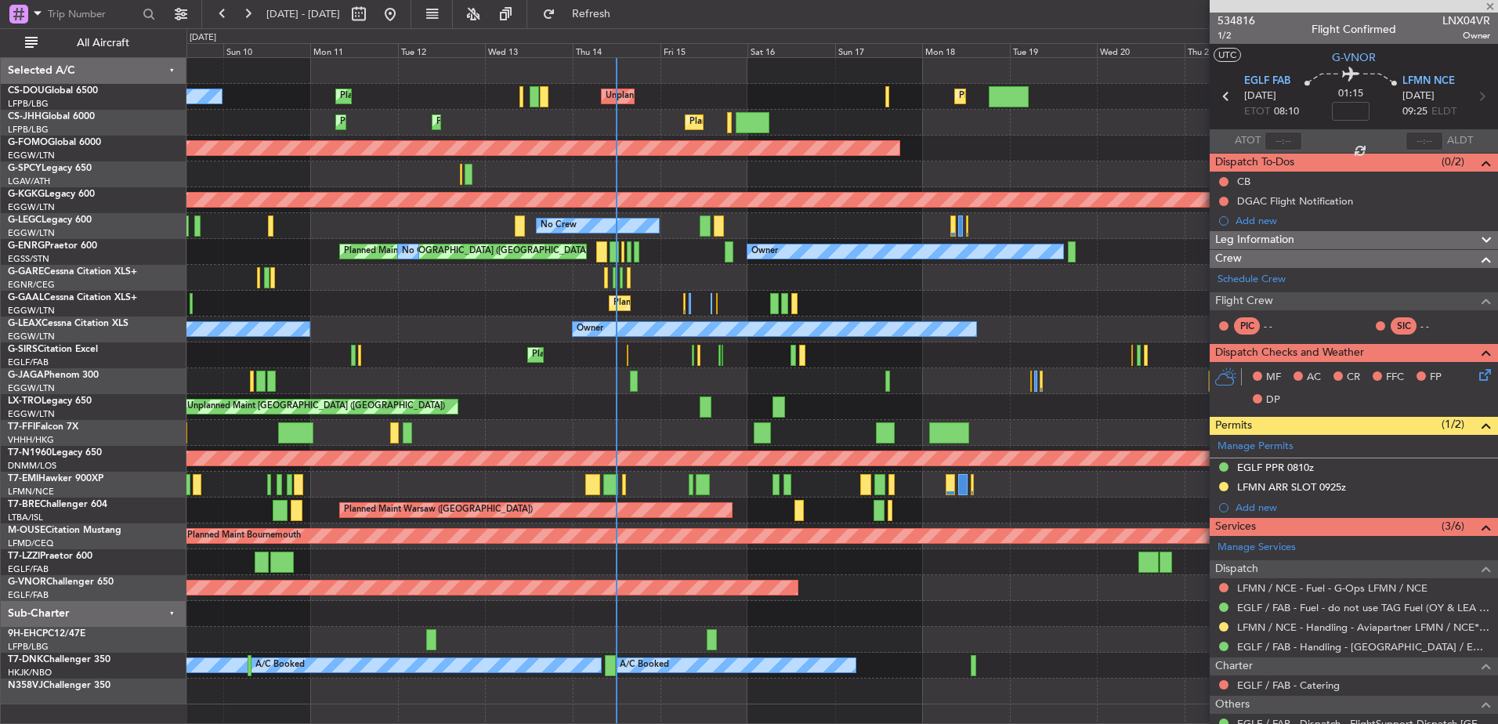
type input "+00:05"
type input "10:18"
type input "2"
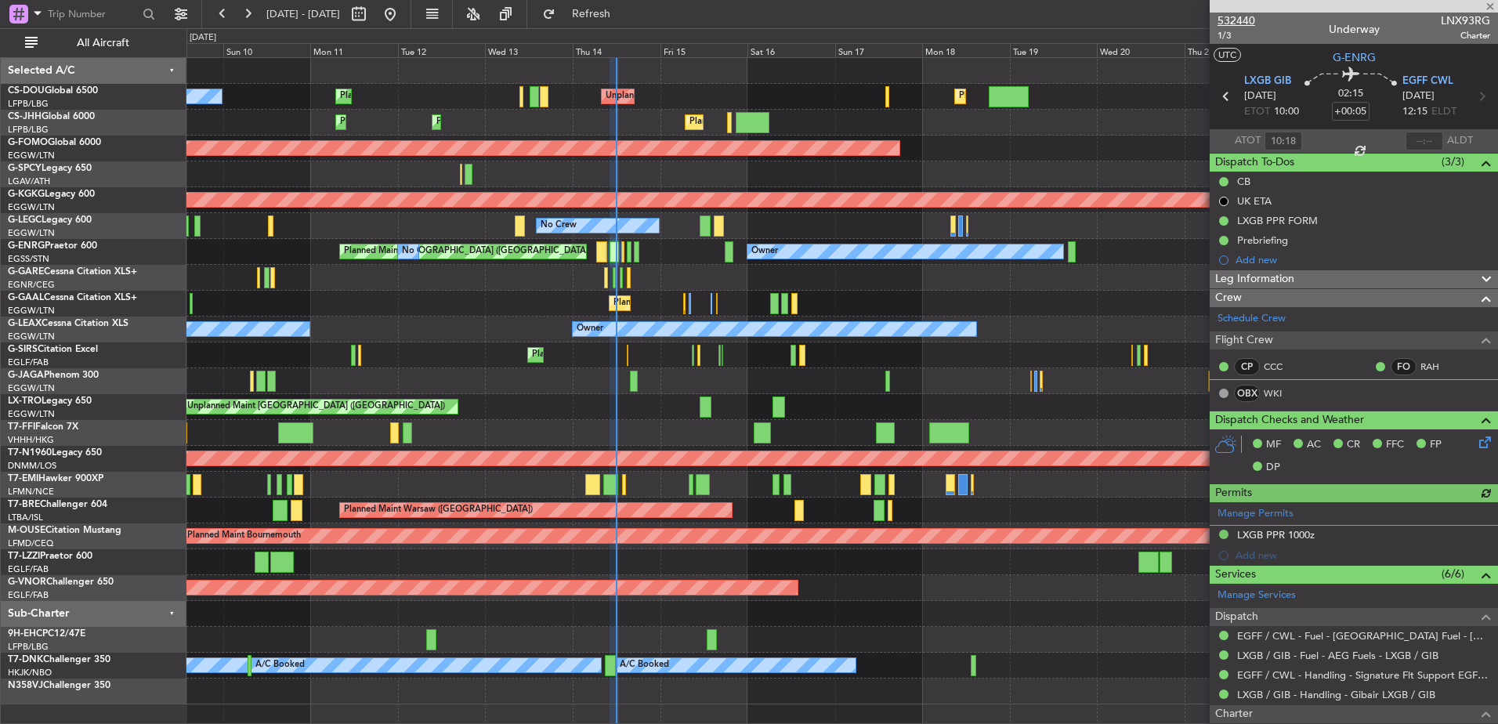
click at [1241, 17] on span "532440" at bounding box center [1237, 21] width 38 height 16
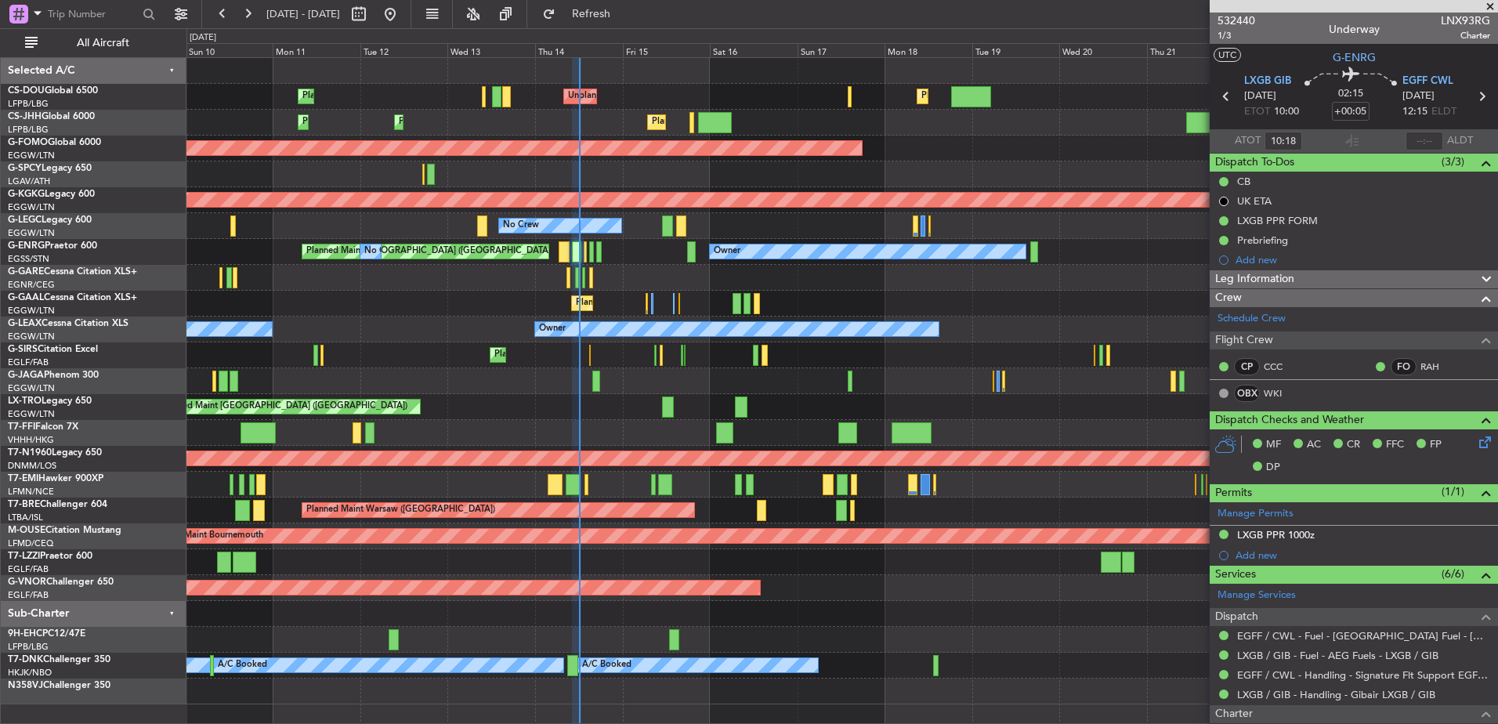
click at [692, 545] on div "Planned Maint [GEOGRAPHIC_DATA] ([GEOGRAPHIC_DATA]) Planned Maint [GEOGRAPHIC_D…" at bounding box center [841, 381] width 1311 height 646
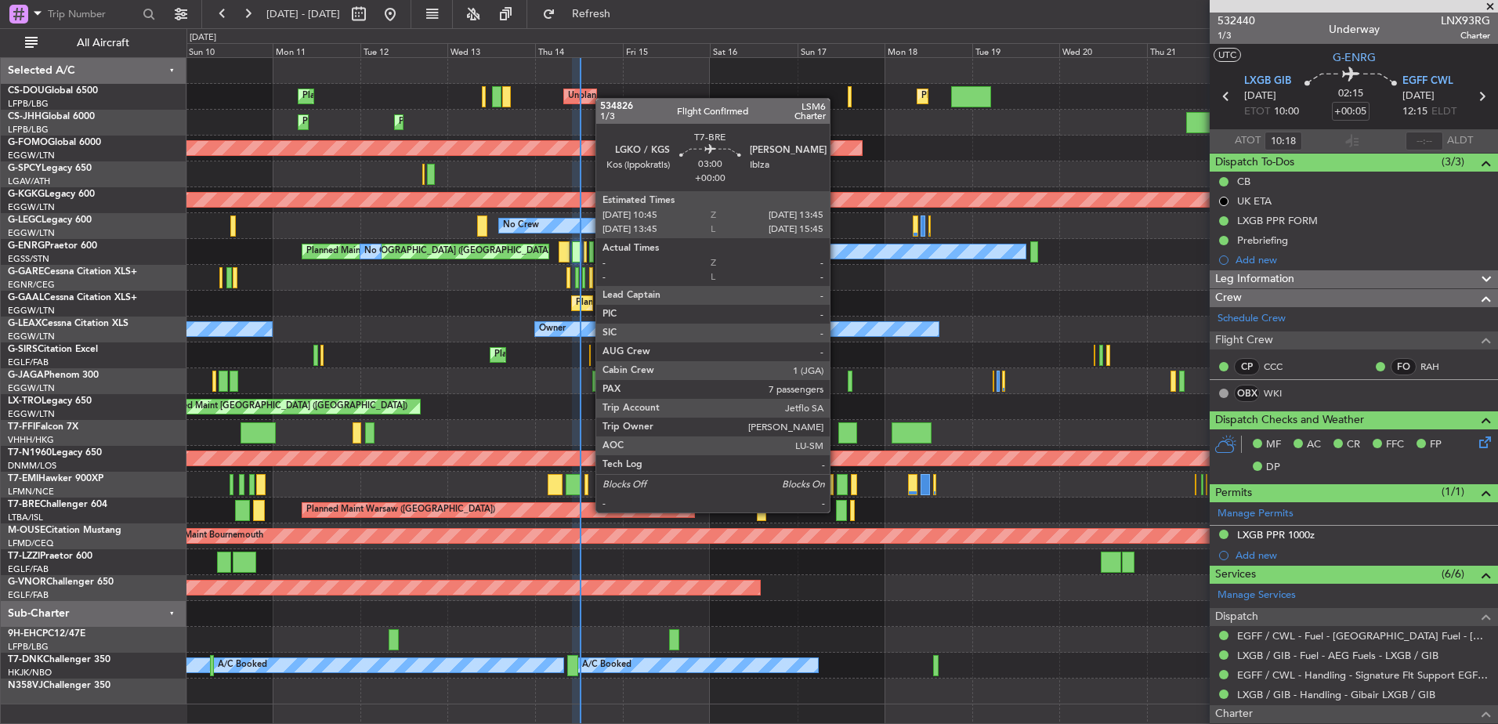
click at [839, 512] on div at bounding box center [841, 510] width 11 height 21
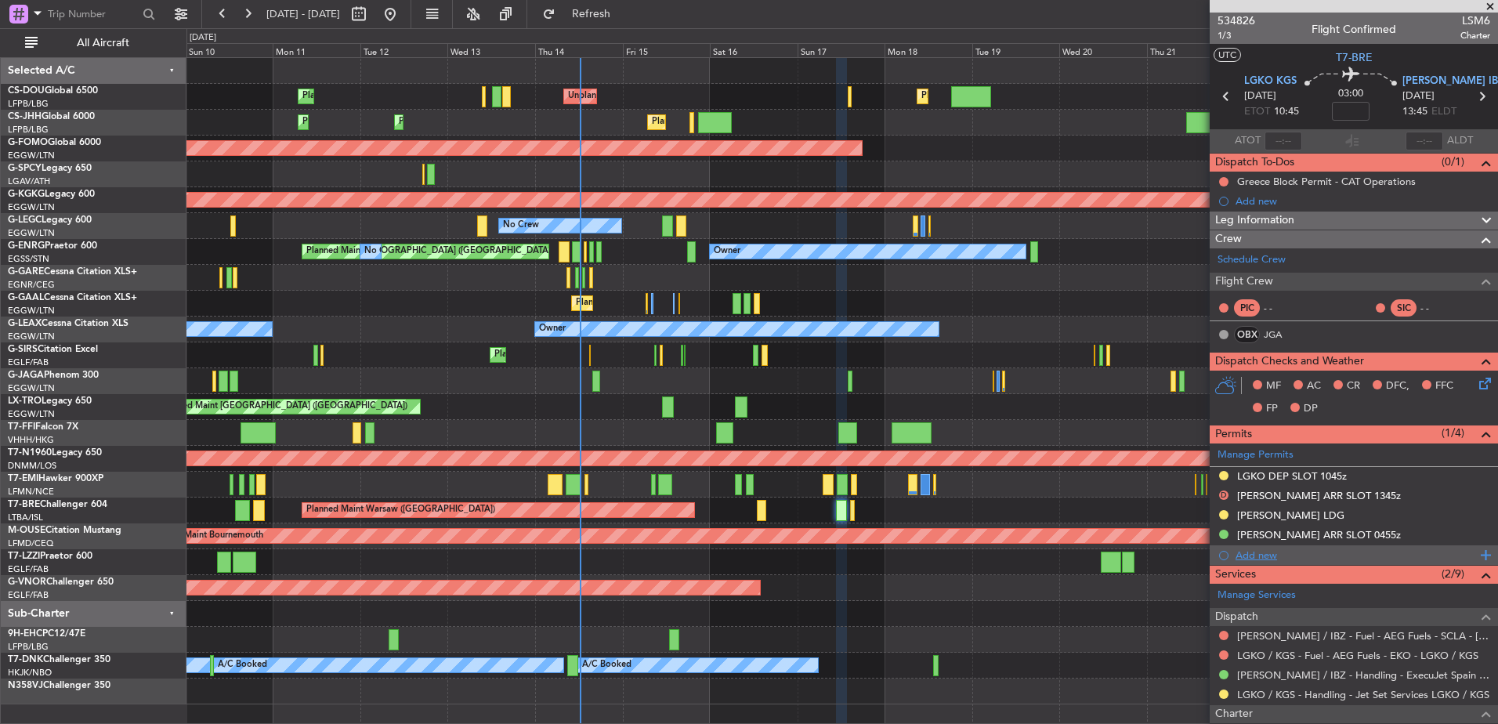
scroll to position [446, 0]
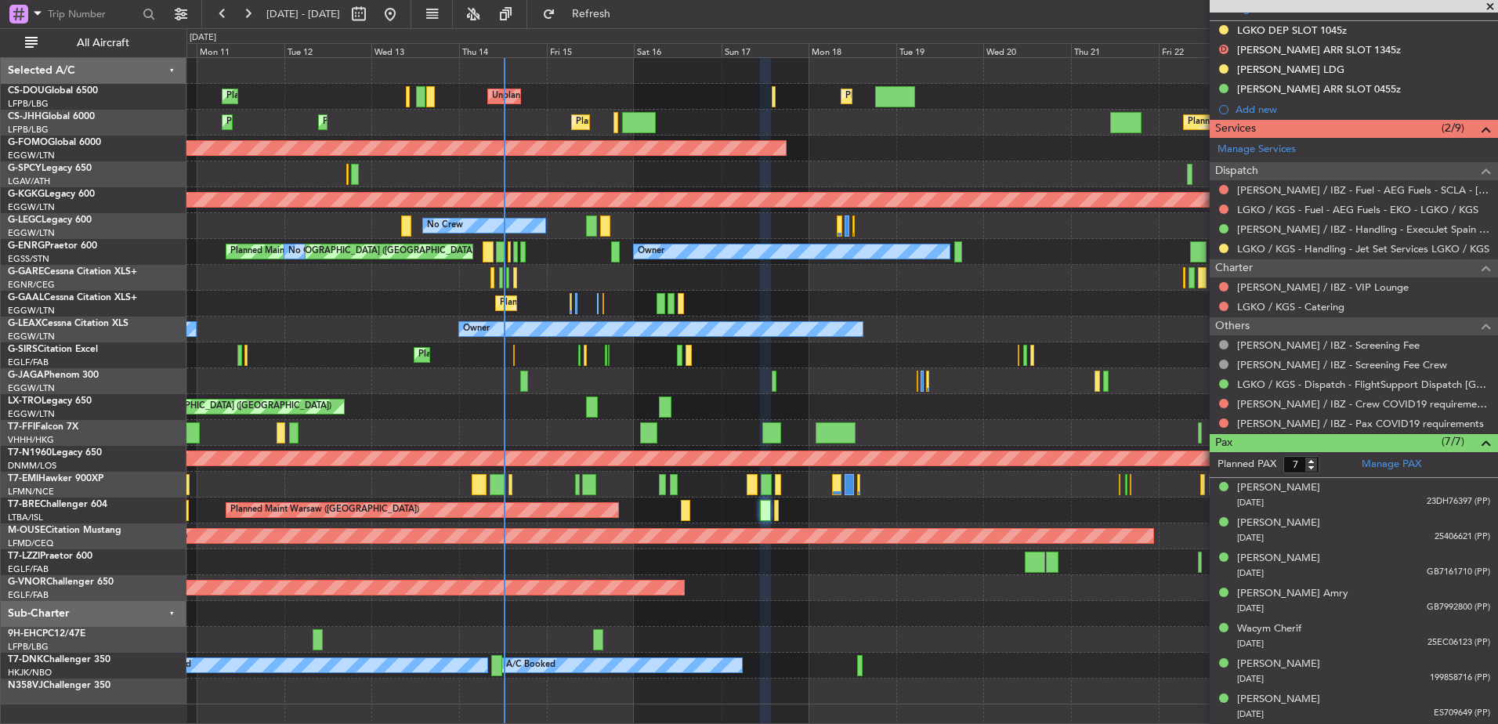
click at [892, 630] on div "Planned Maint [GEOGRAPHIC_DATA] ([GEOGRAPHIC_DATA]) Planned Maint [GEOGRAPHIC_D…" at bounding box center [841, 381] width 1311 height 646
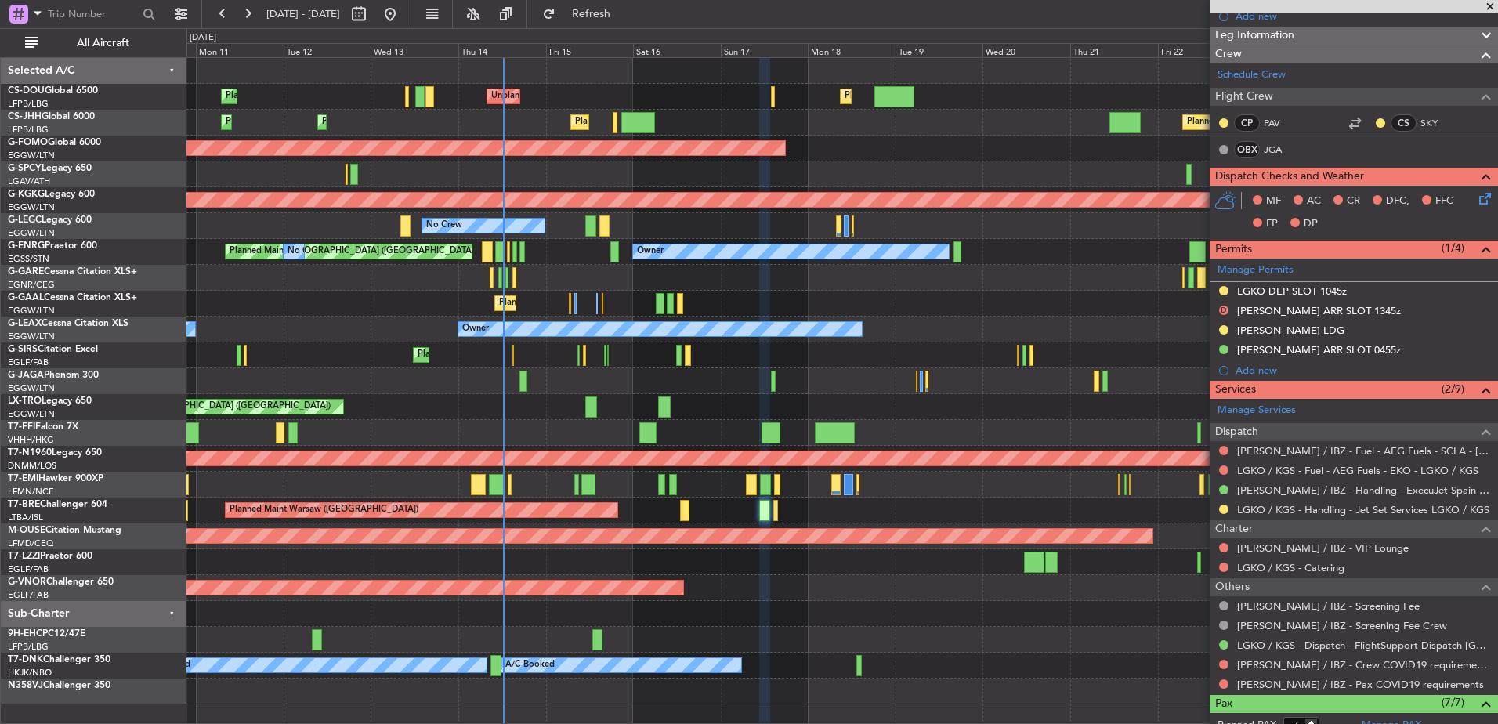
scroll to position [187, 0]
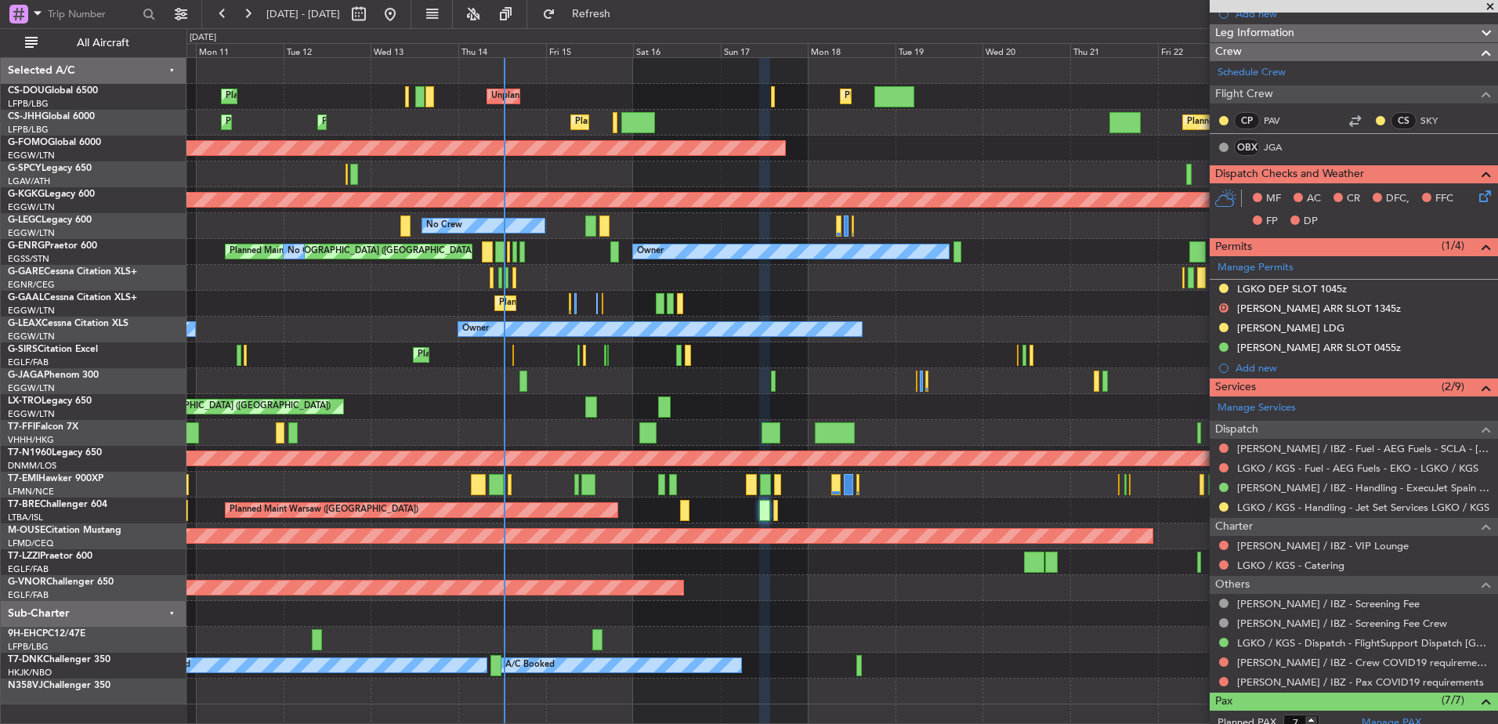
click at [403, 494] on div "Planned Maint [GEOGRAPHIC_DATA] ([GEOGRAPHIC_DATA]) Planned Maint [GEOGRAPHIC_D…" at bounding box center [841, 381] width 1311 height 646
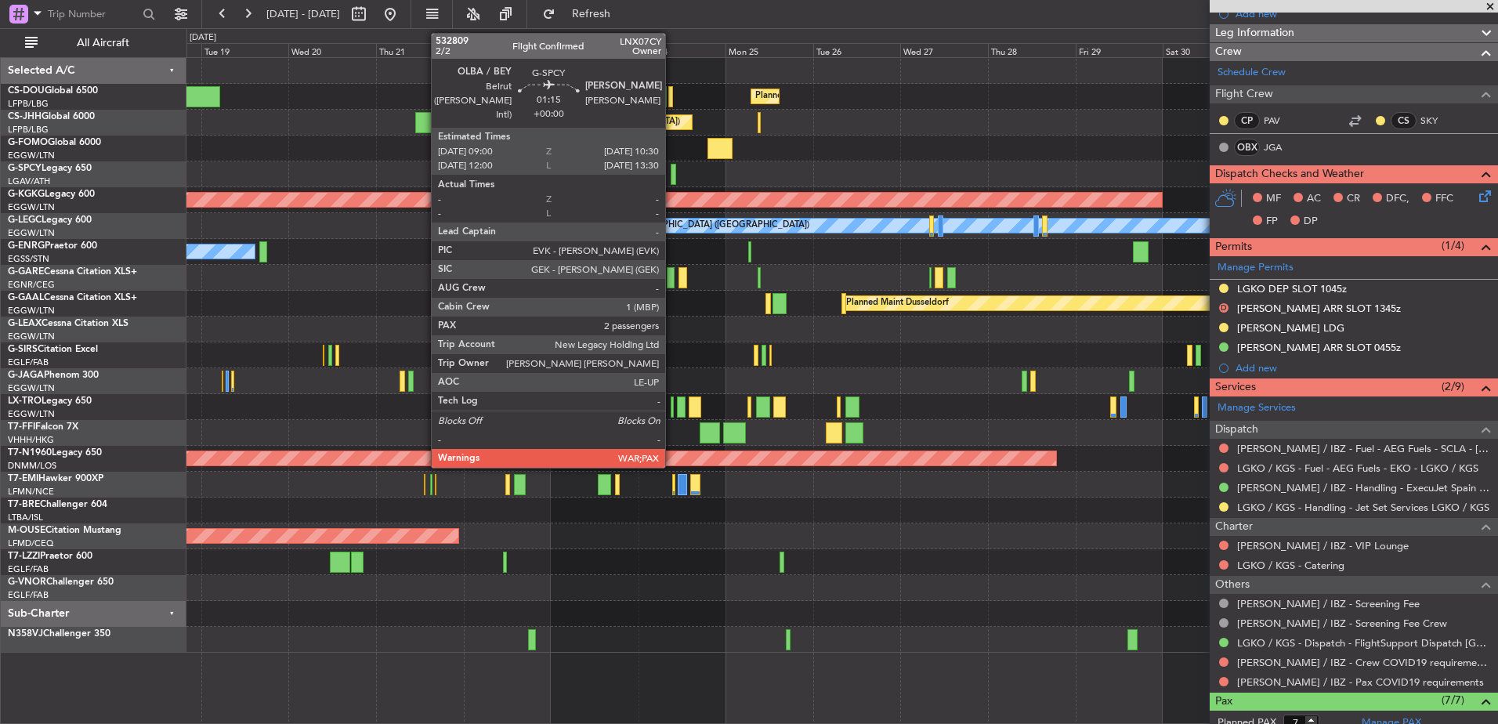
click at [672, 174] on div at bounding box center [673, 174] width 5 height 21
click at [671, 171] on div at bounding box center [673, 174] width 5 height 21
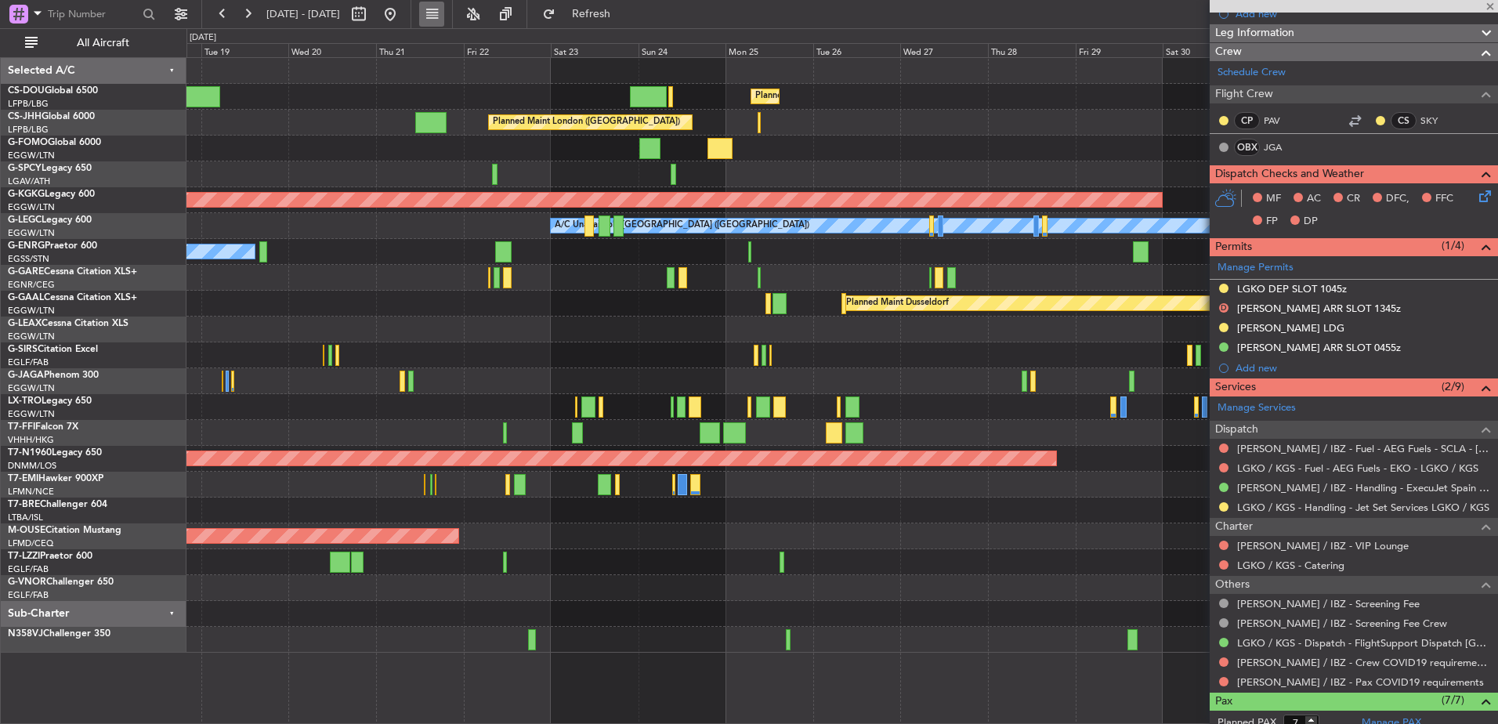
type input "2"
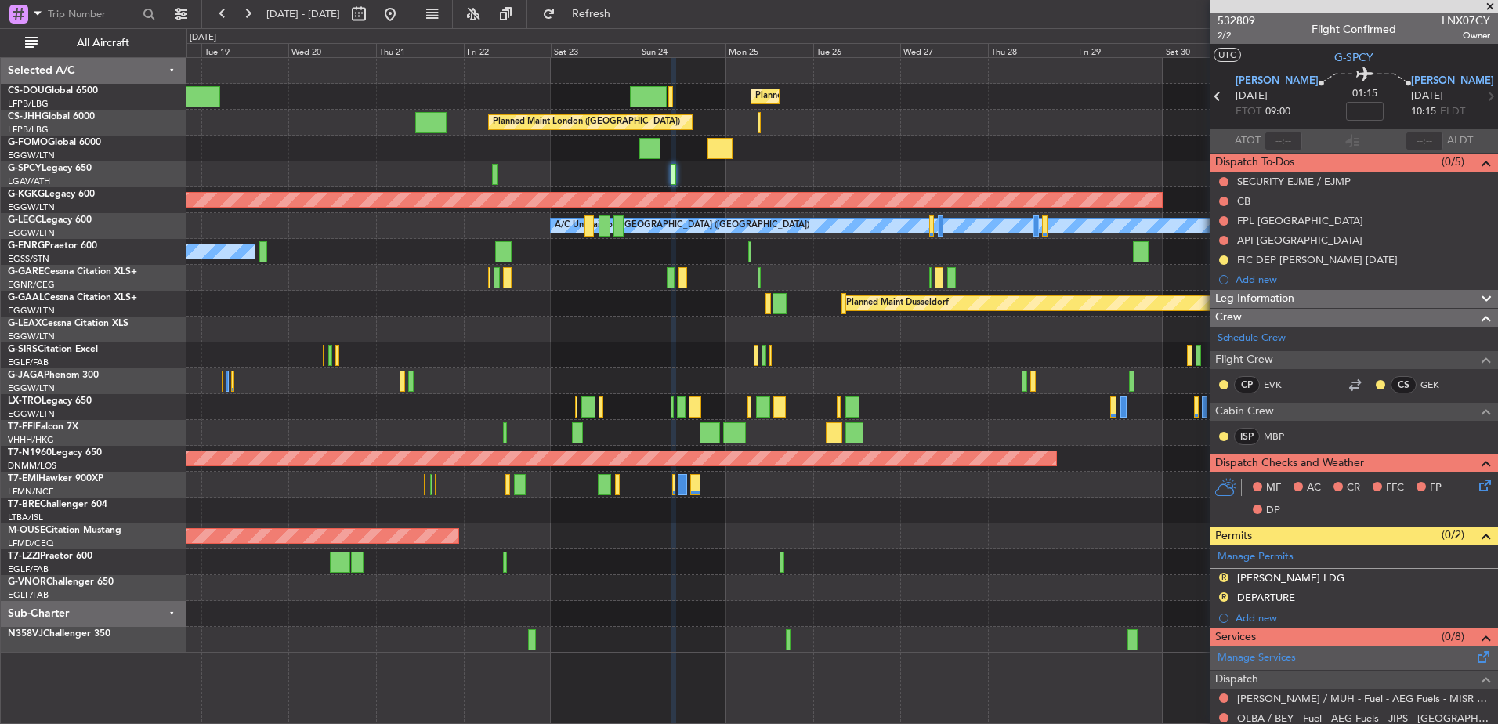
scroll to position [273, 0]
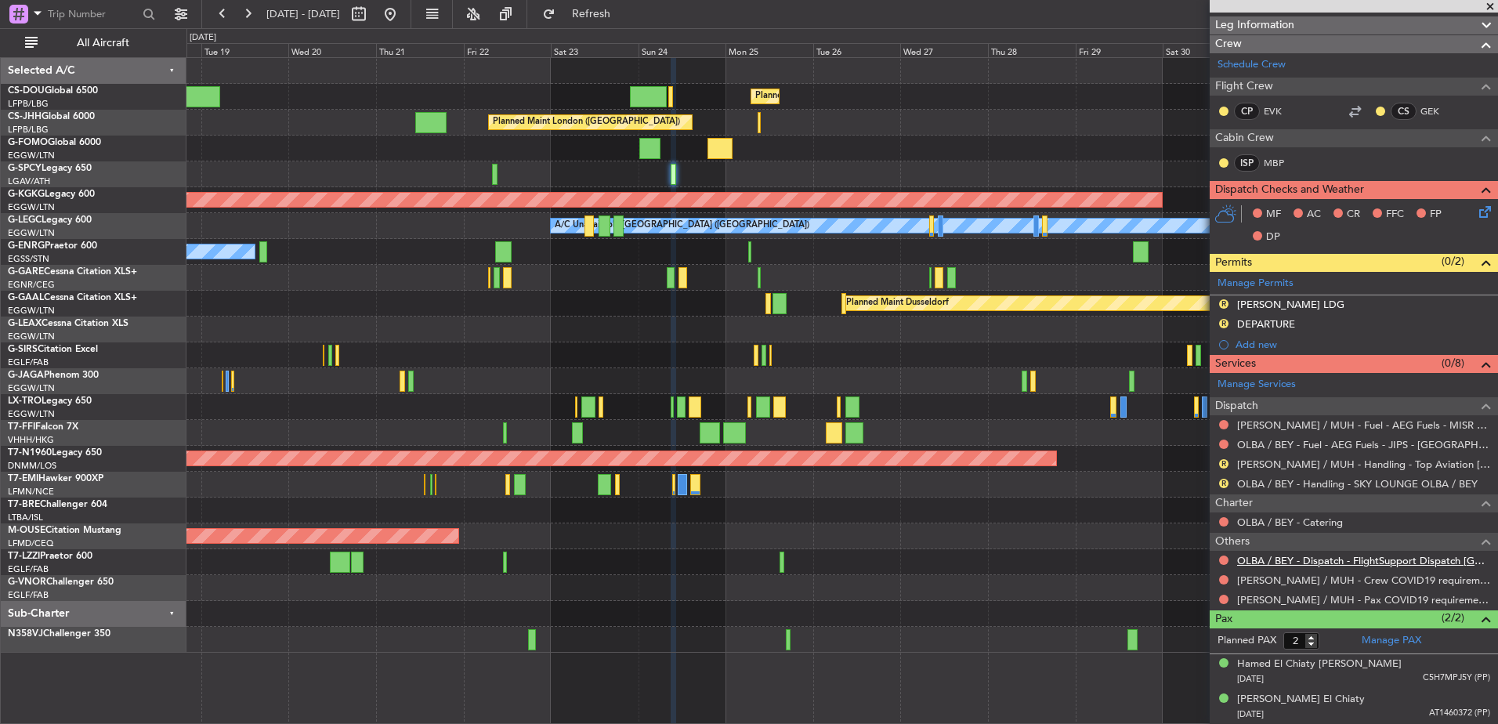
click at [1308, 559] on link "OLBA / BEY - Dispatch - FlightSupport Dispatch [GEOGRAPHIC_DATA]" at bounding box center [1363, 560] width 253 height 13
